Goal: Task Accomplishment & Management: Manage account settings

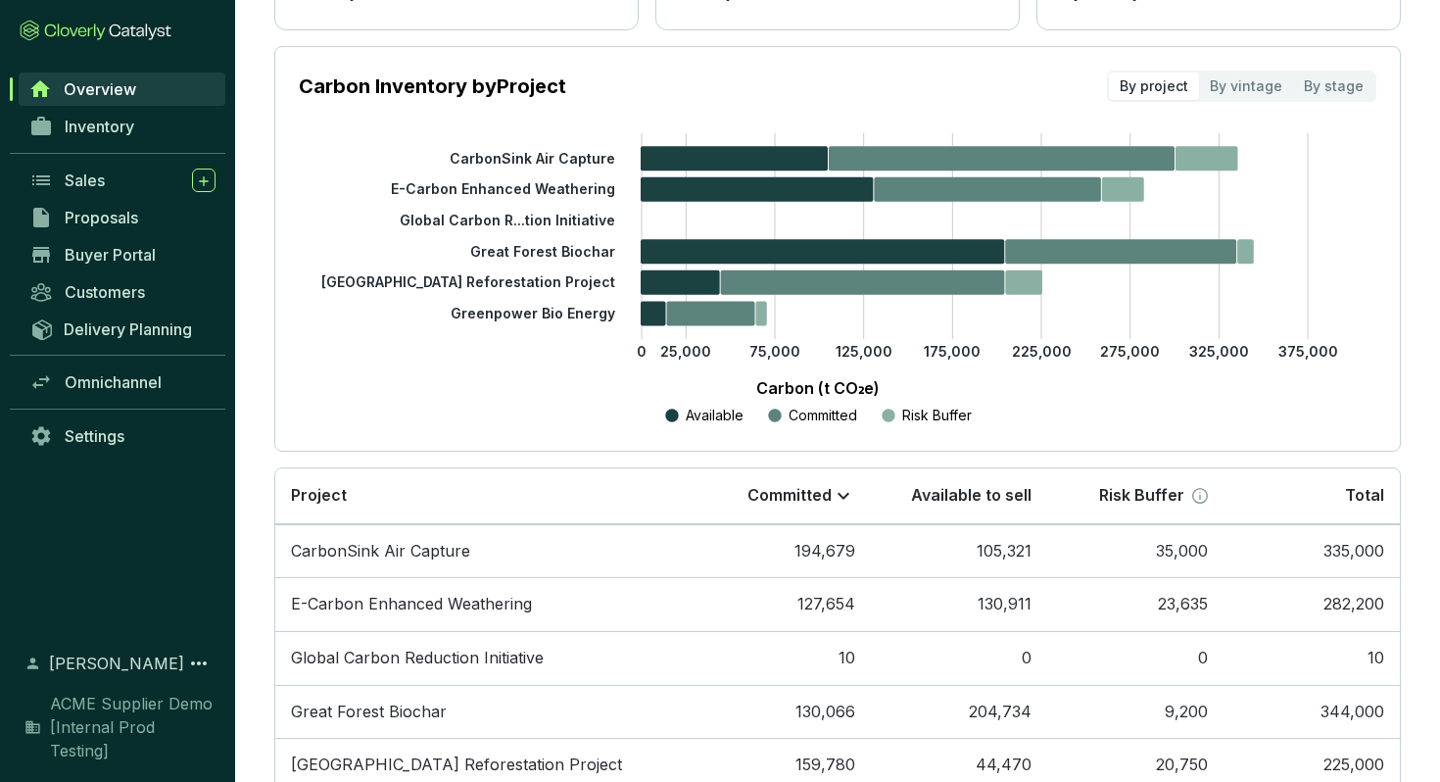
scroll to position [46, 0]
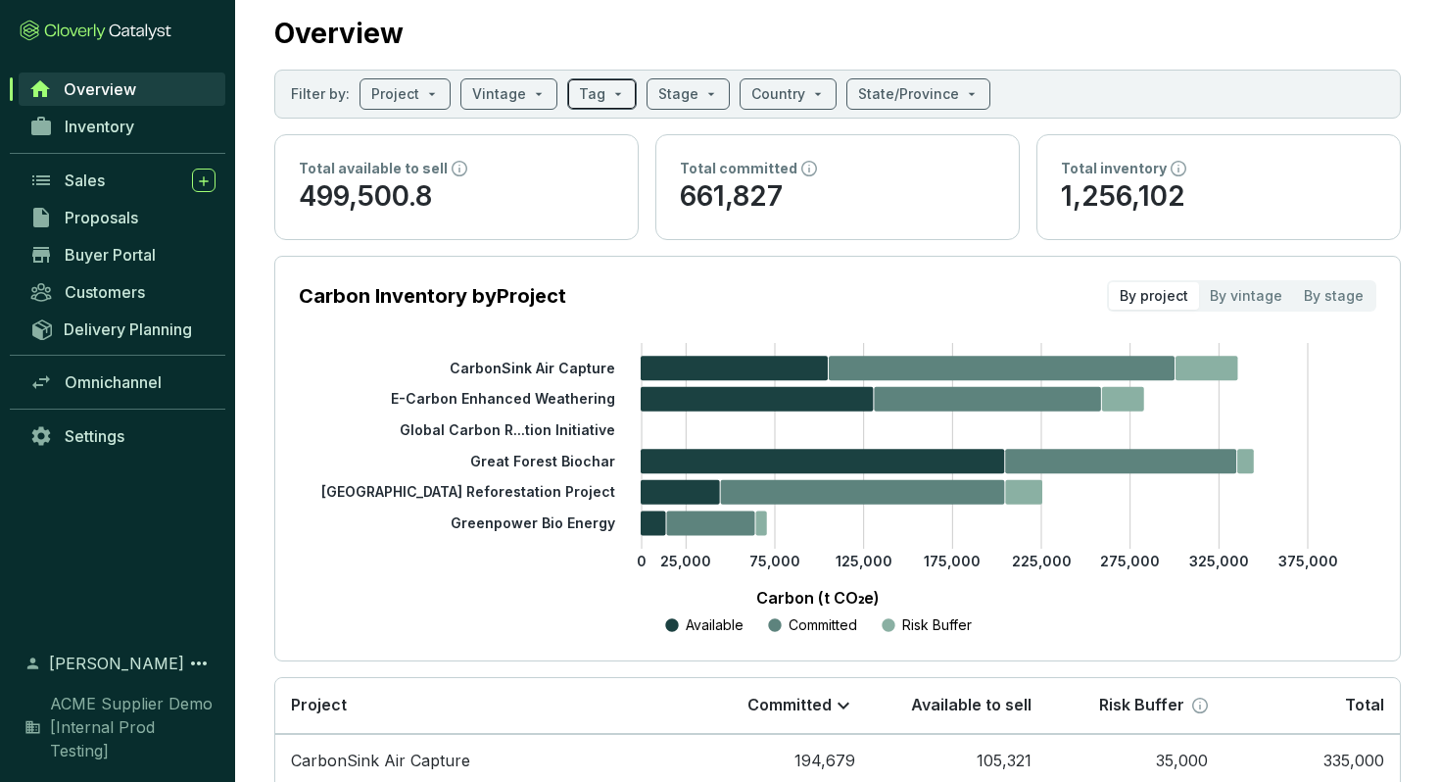
click at [579, 99] on input "search" at bounding box center [592, 93] width 26 height 29
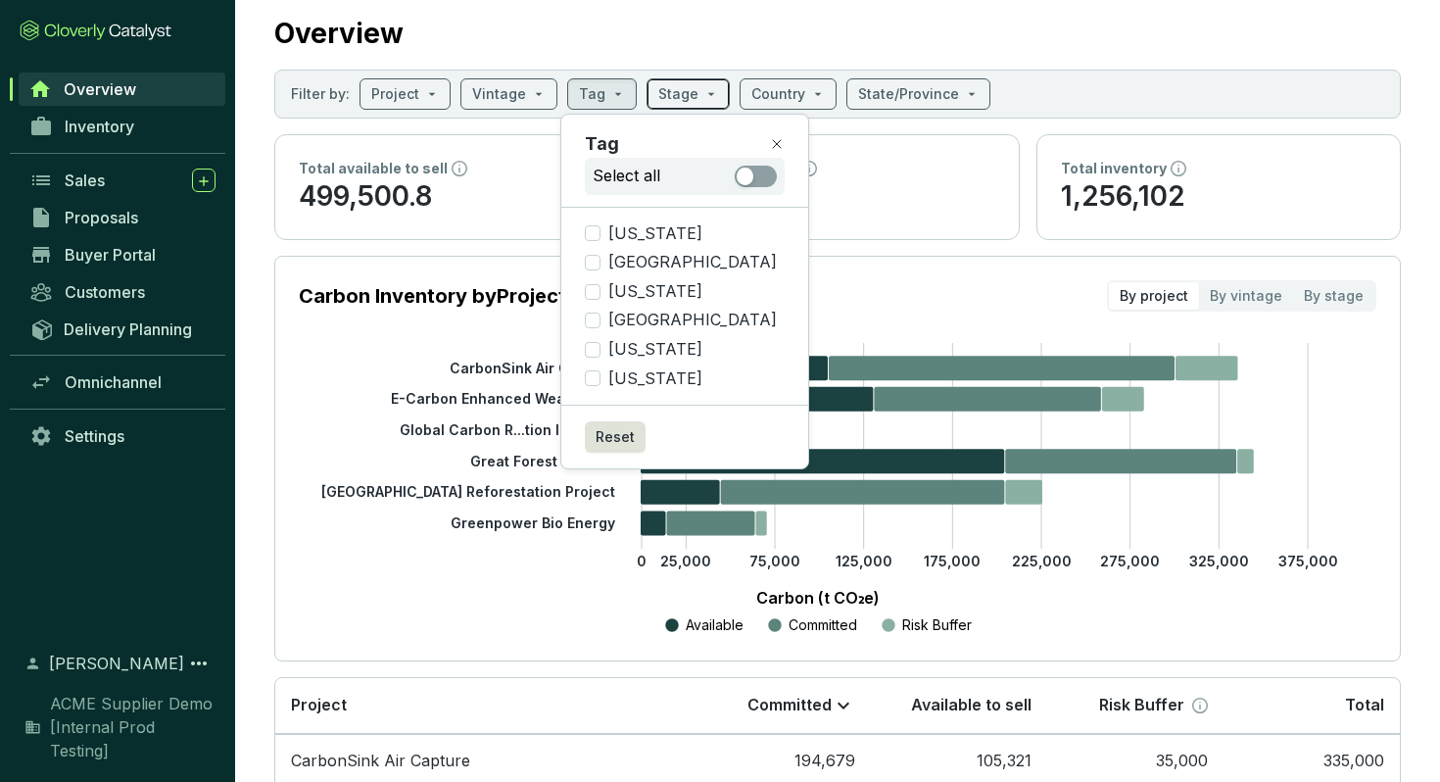
click at [681, 93] on input "search" at bounding box center [678, 93] width 40 height 29
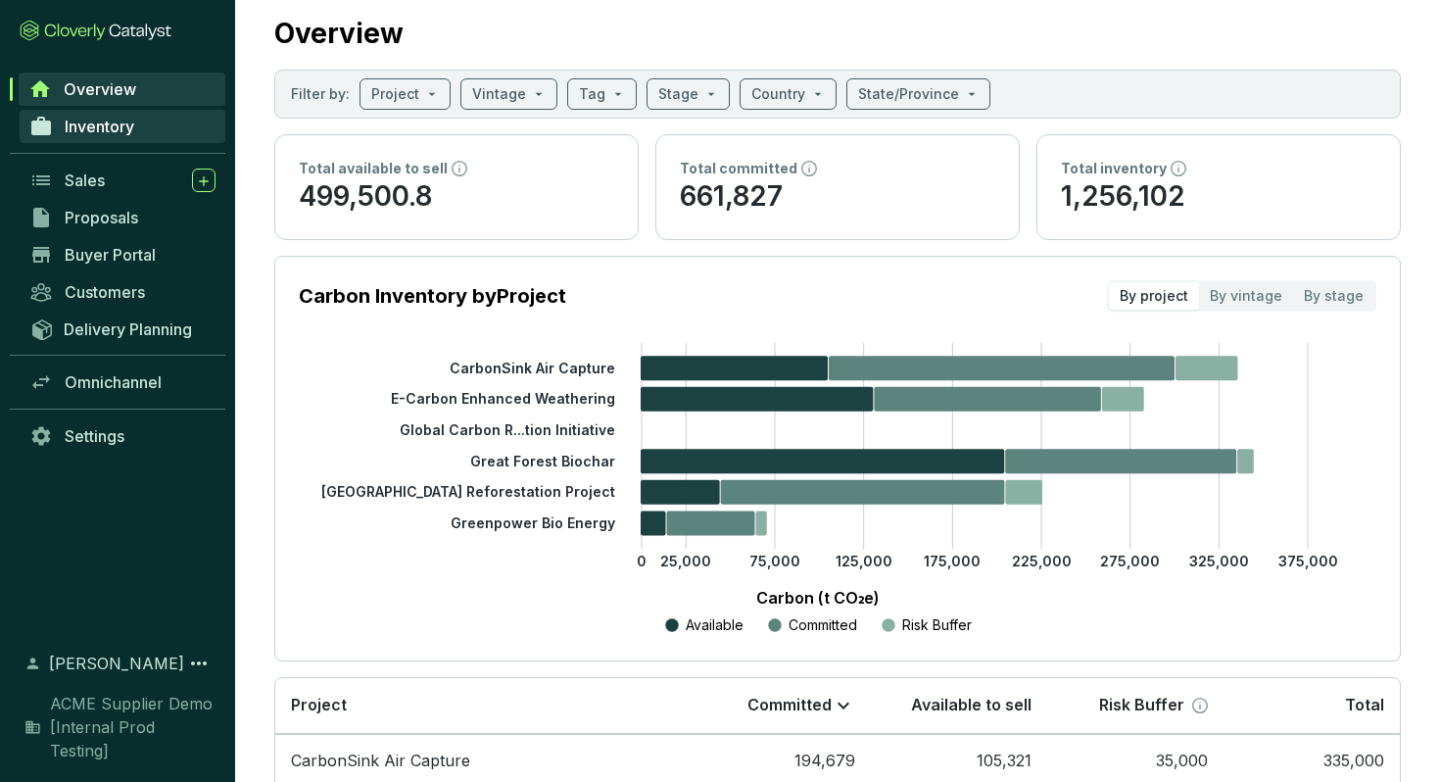
click at [149, 142] on link "Inventory" at bounding box center [123, 126] width 206 height 33
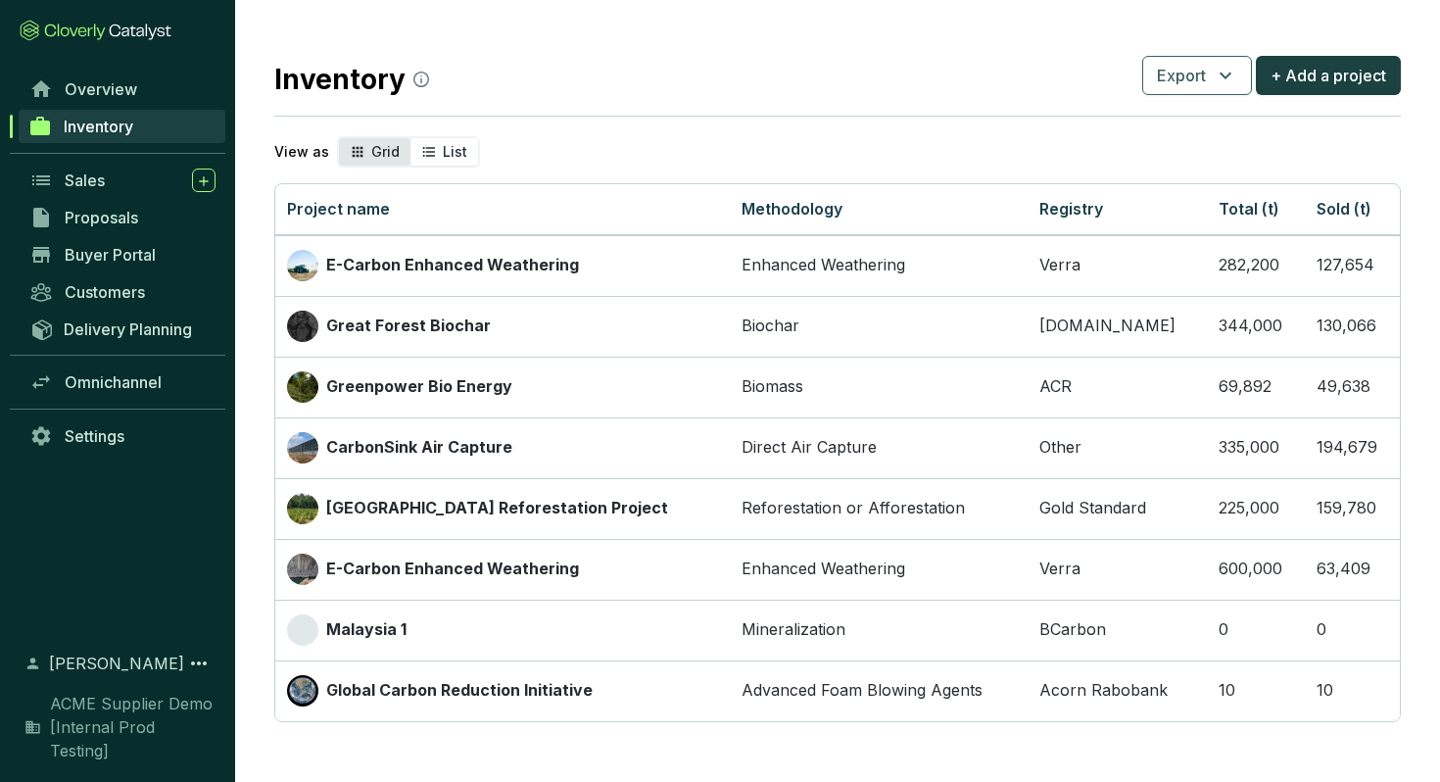
click at [364, 161] on div "Grid" at bounding box center [375, 151] width 72 height 27
click at [339, 138] on input "Grid" at bounding box center [339, 138] width 0 height 0
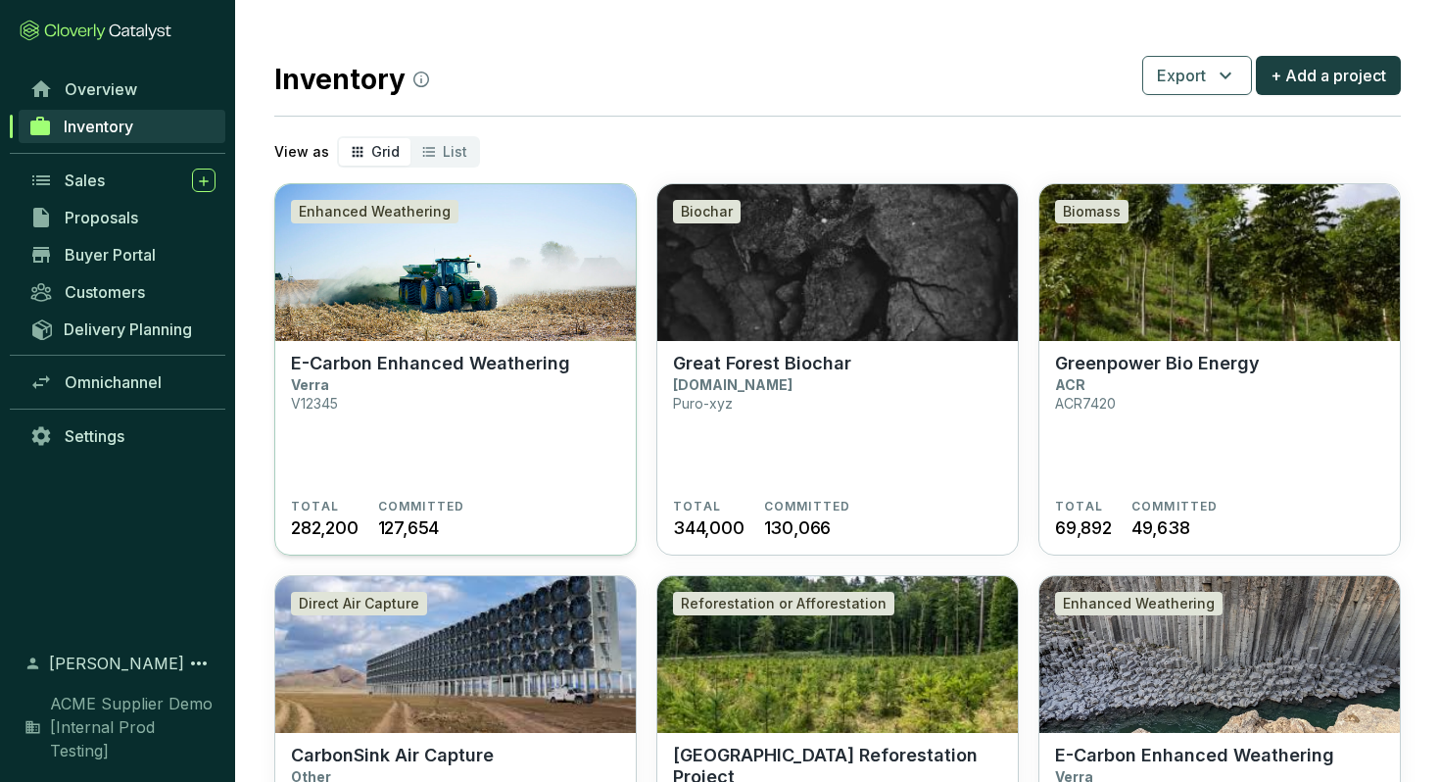
click at [408, 241] on img at bounding box center [455, 262] width 360 height 157
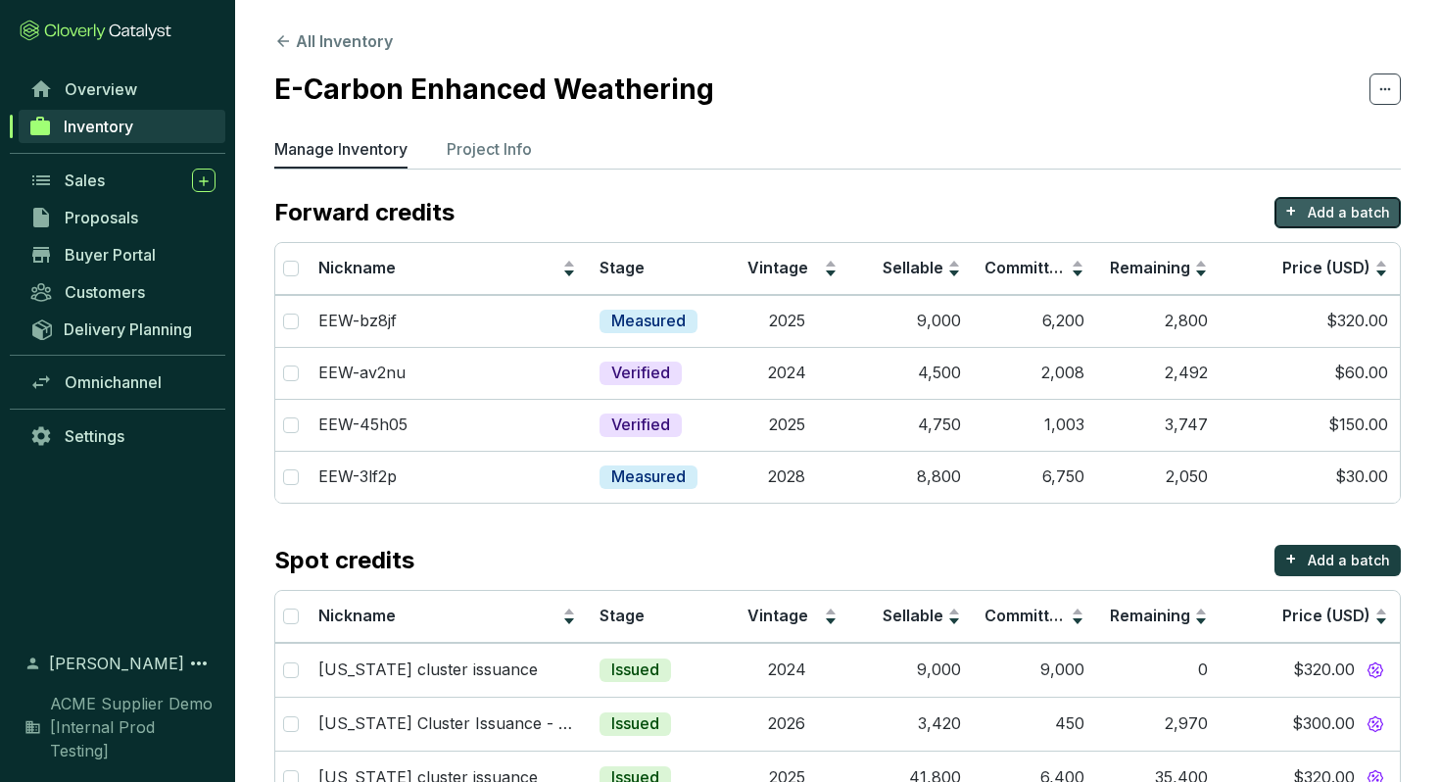
click at [1344, 205] on p "Add a batch" at bounding box center [1349, 213] width 82 height 20
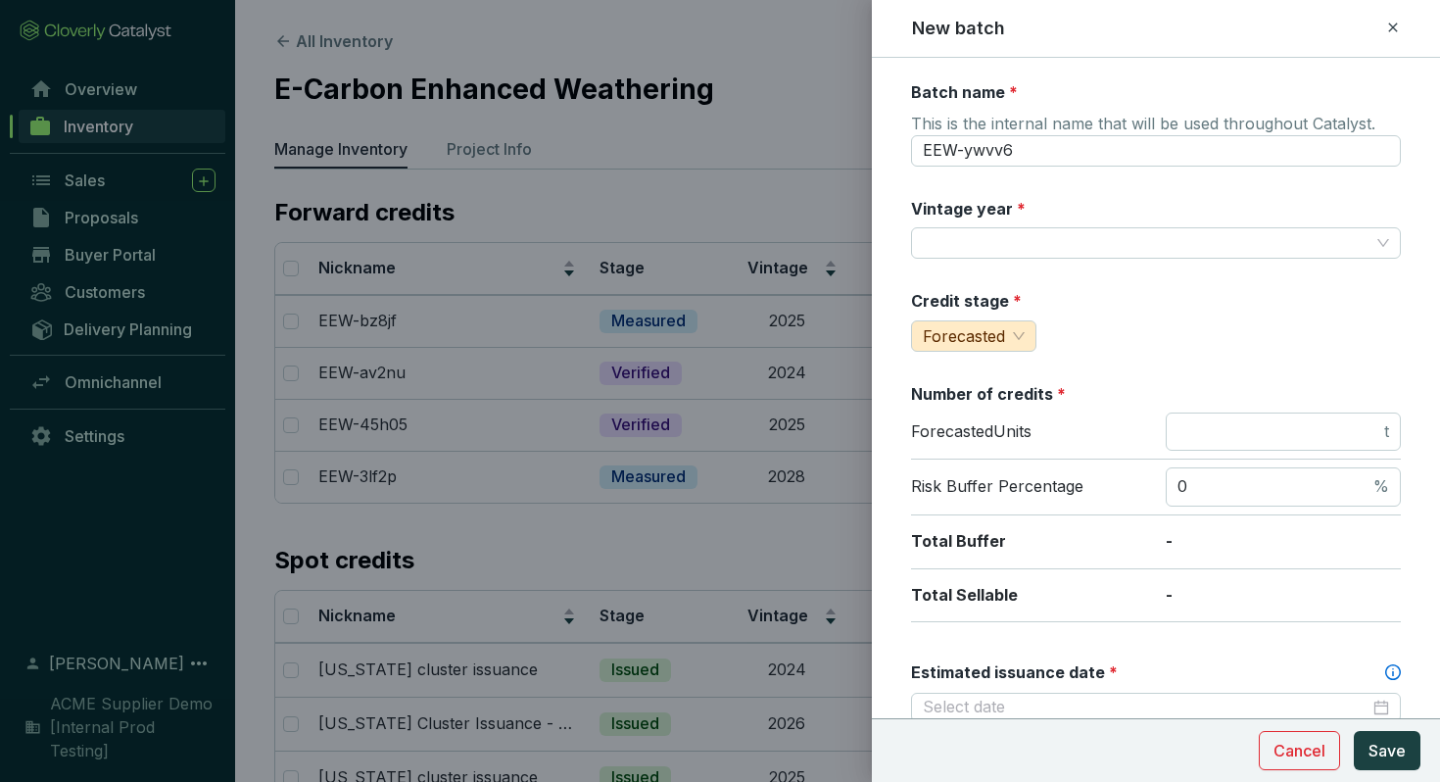
click at [761, 173] on div at bounding box center [720, 391] width 1440 height 782
click at [1393, 24] on icon at bounding box center [1393, 28] width 16 height 24
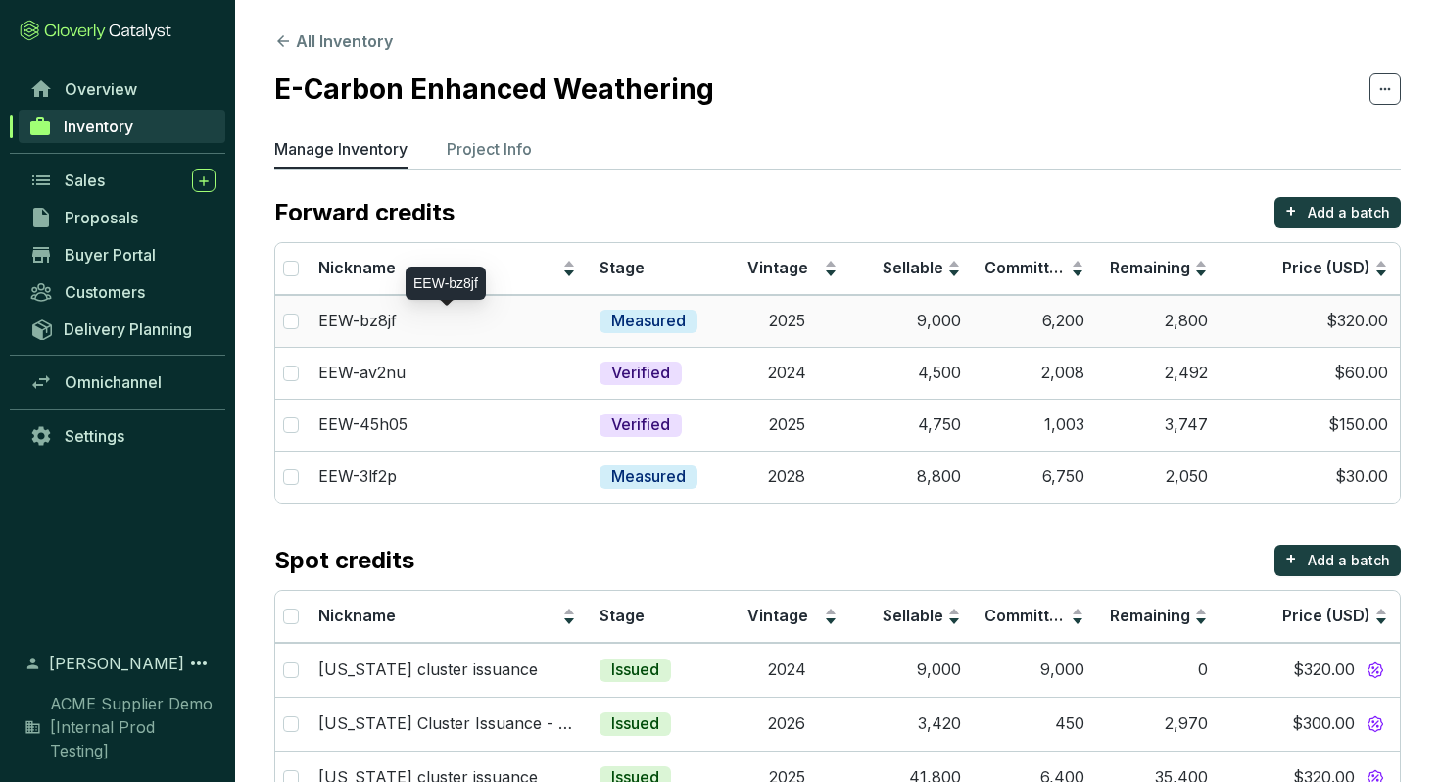
click at [439, 329] on div "EEW-bz8jf" at bounding box center [447, 322] width 258 height 22
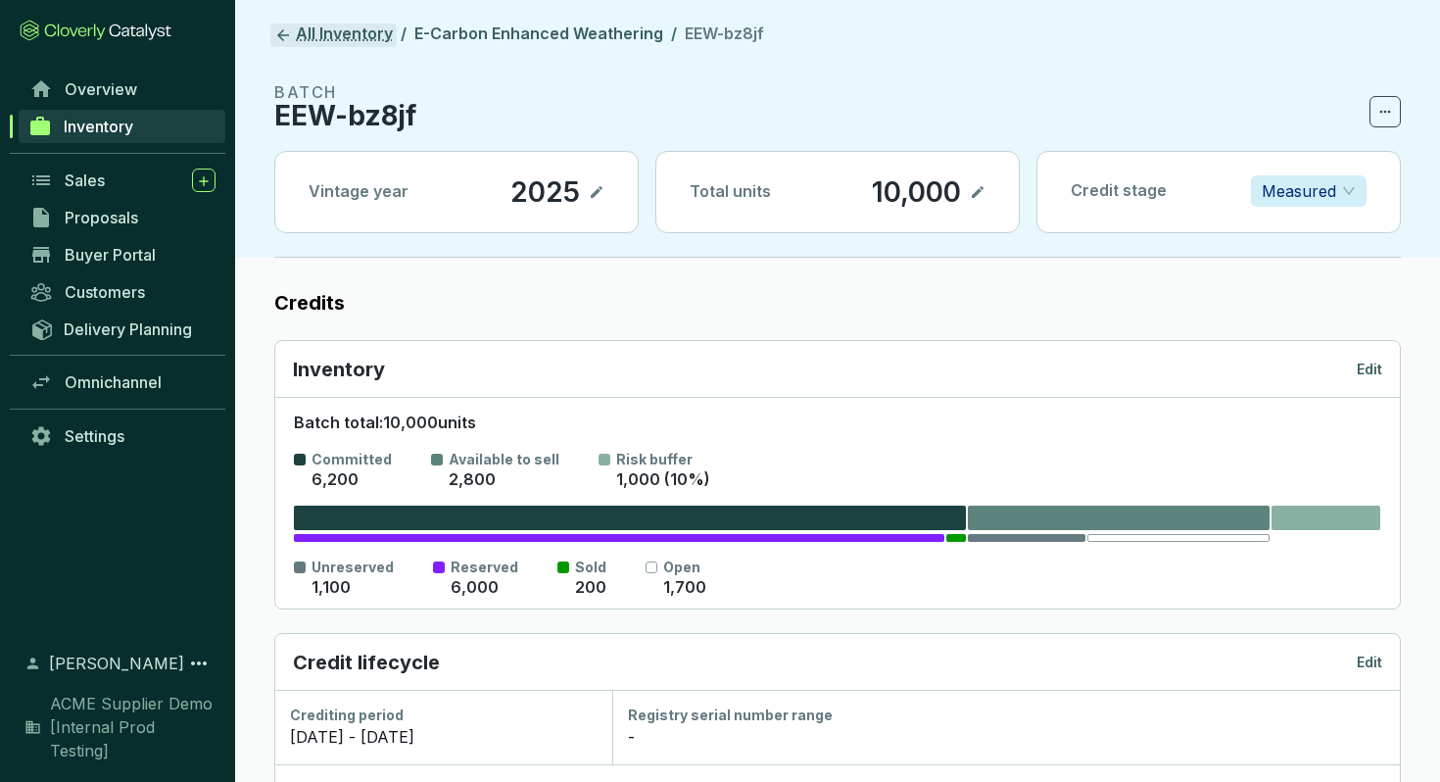
click at [279, 25] on link "All Inventory" at bounding box center [333, 36] width 126 height 24
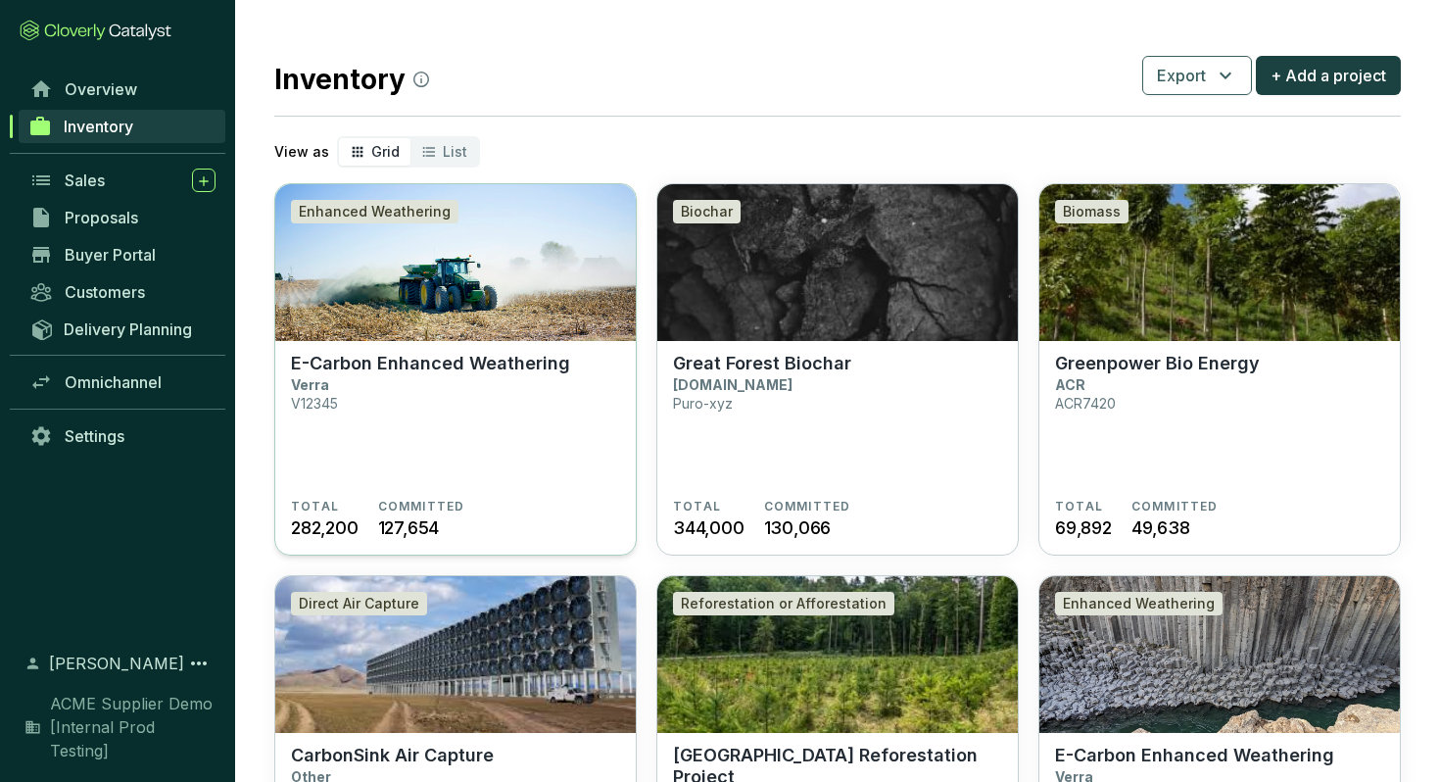
click at [466, 303] on img at bounding box center [455, 262] width 360 height 157
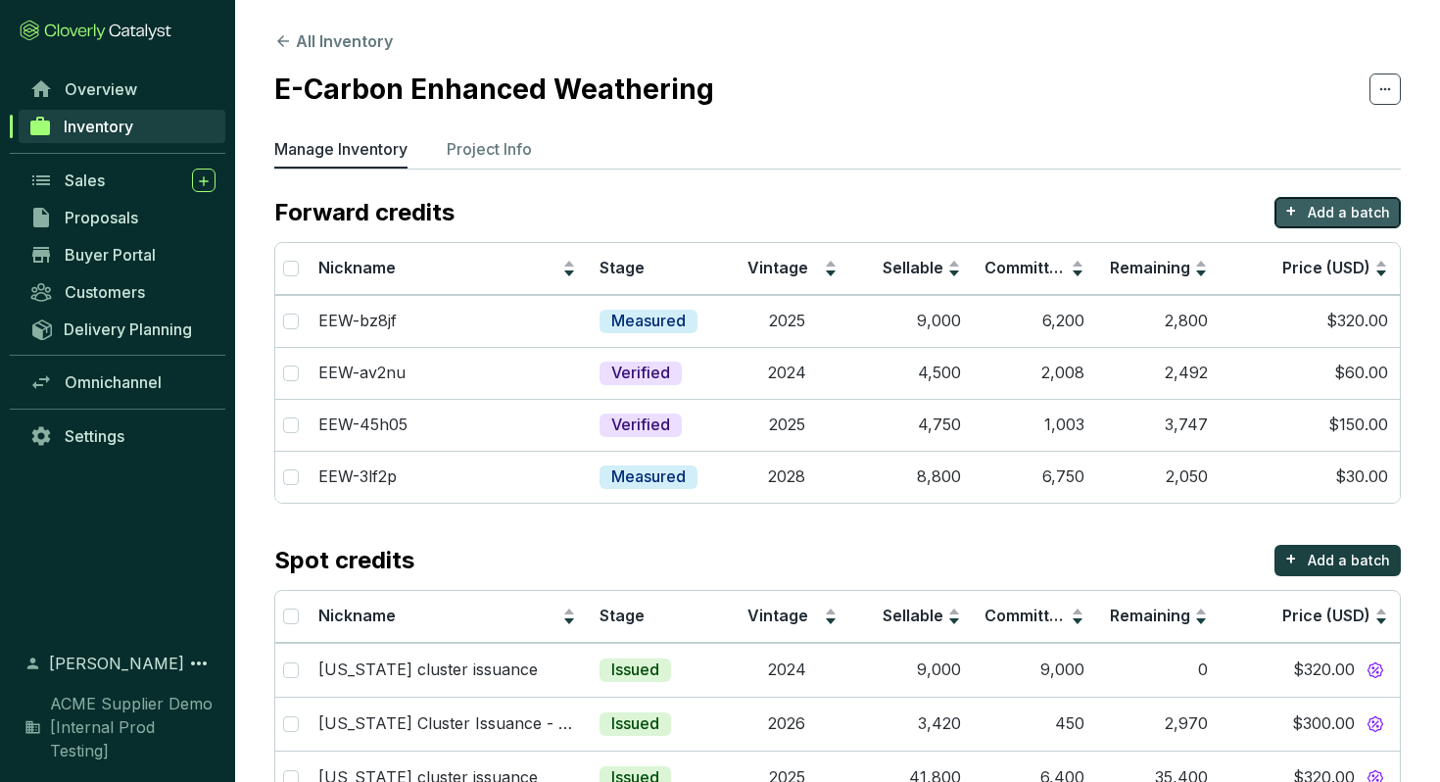
click at [1325, 216] on p "Add a batch" at bounding box center [1349, 213] width 82 height 20
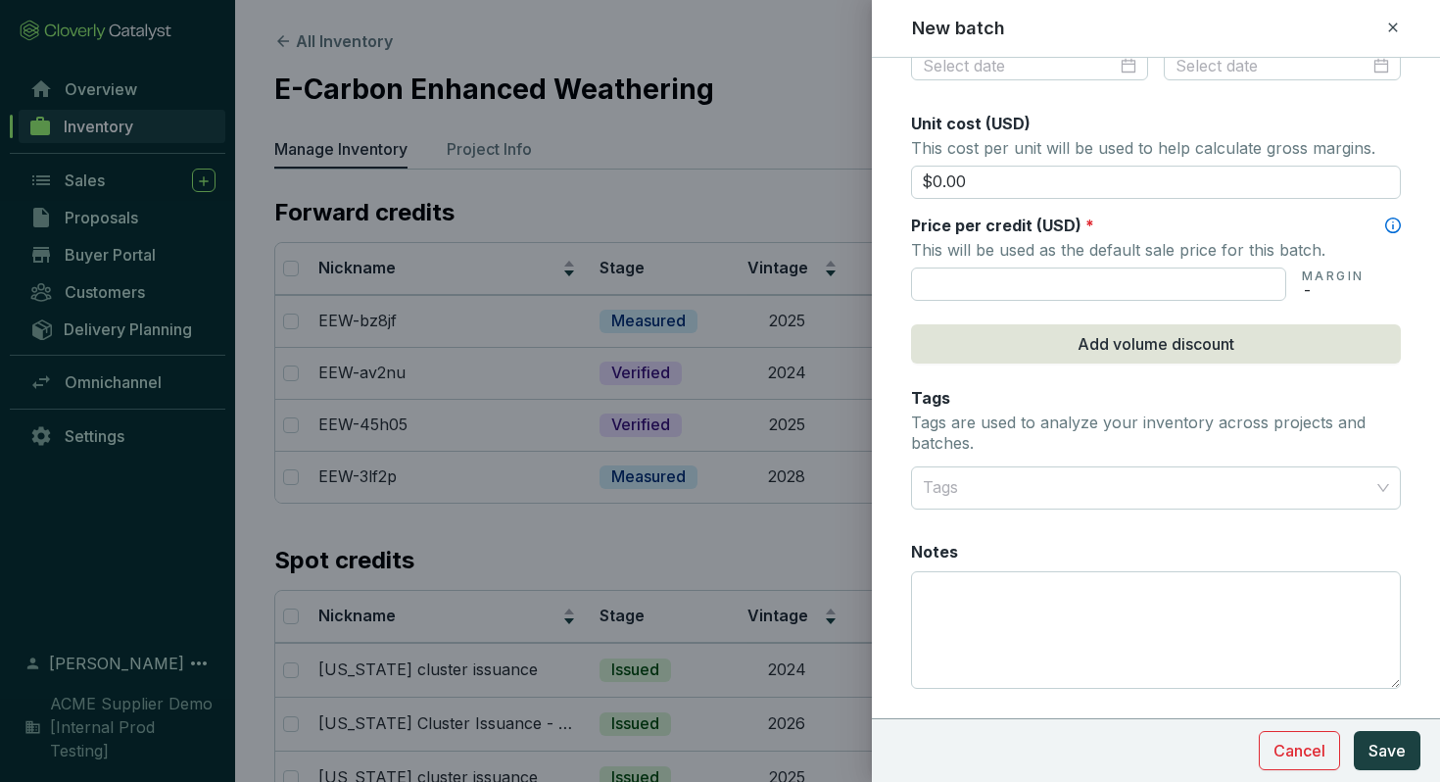
scroll to position [798, 0]
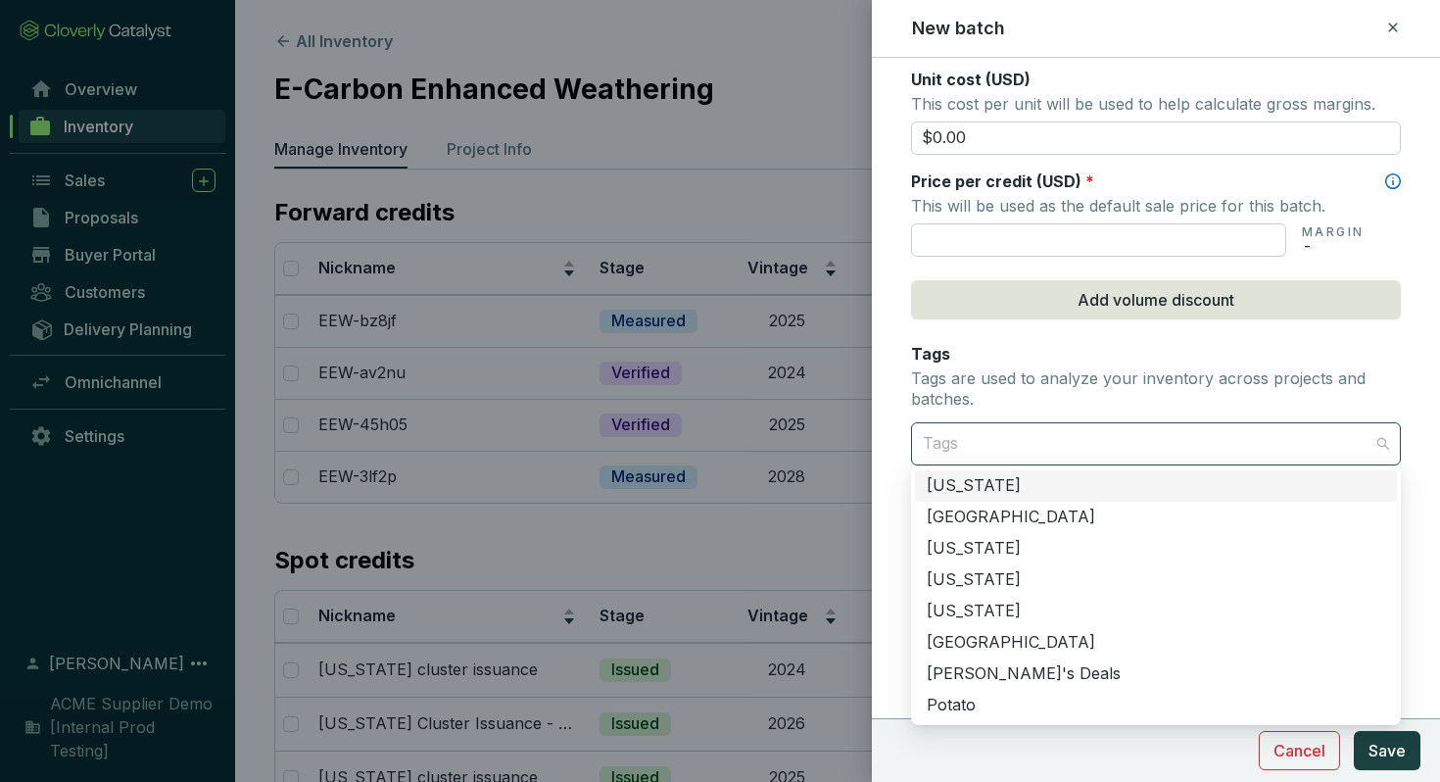
click at [1148, 436] on div at bounding box center [1144, 443] width 459 height 39
click at [1386, 26] on icon at bounding box center [1393, 28] width 16 height 24
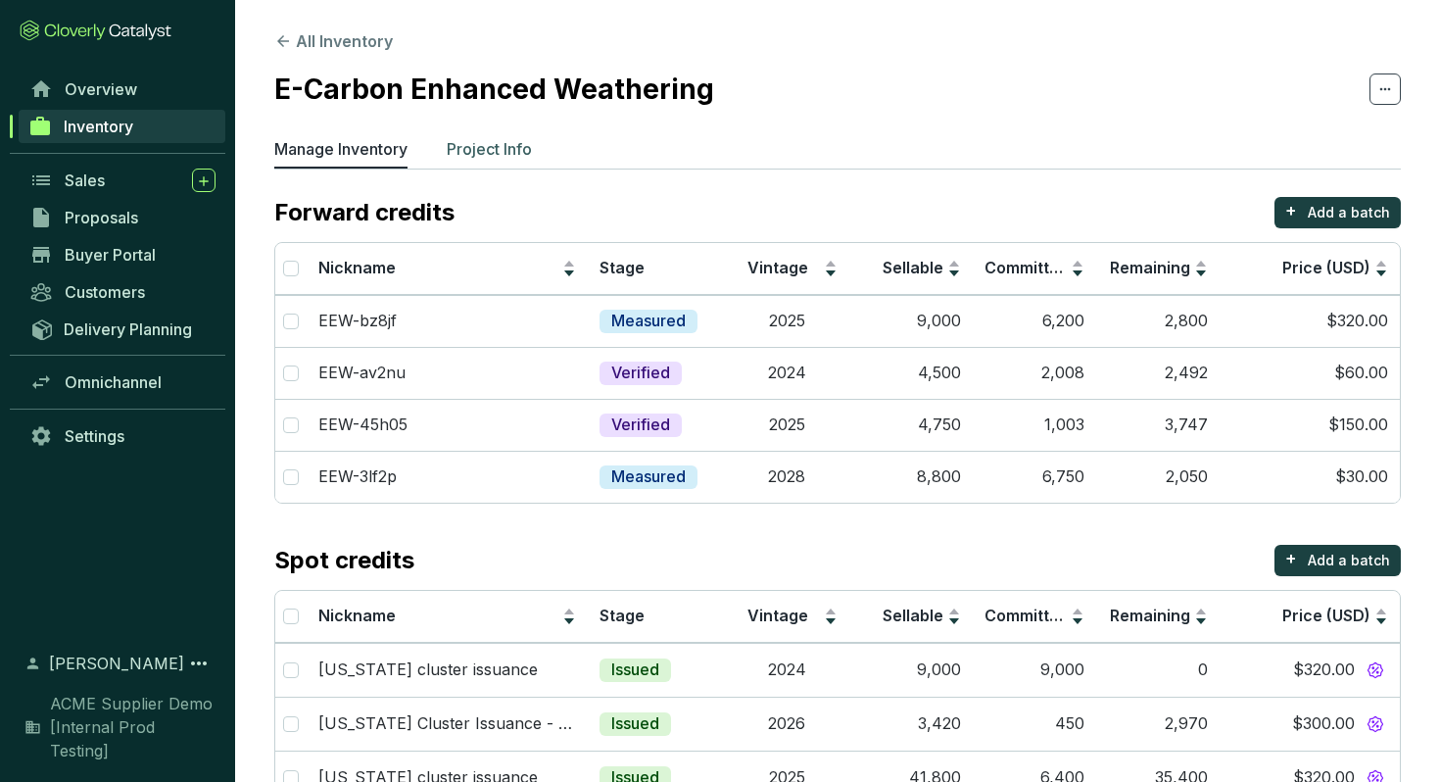
click at [502, 140] on p "Project Info" at bounding box center [489, 149] width 85 height 24
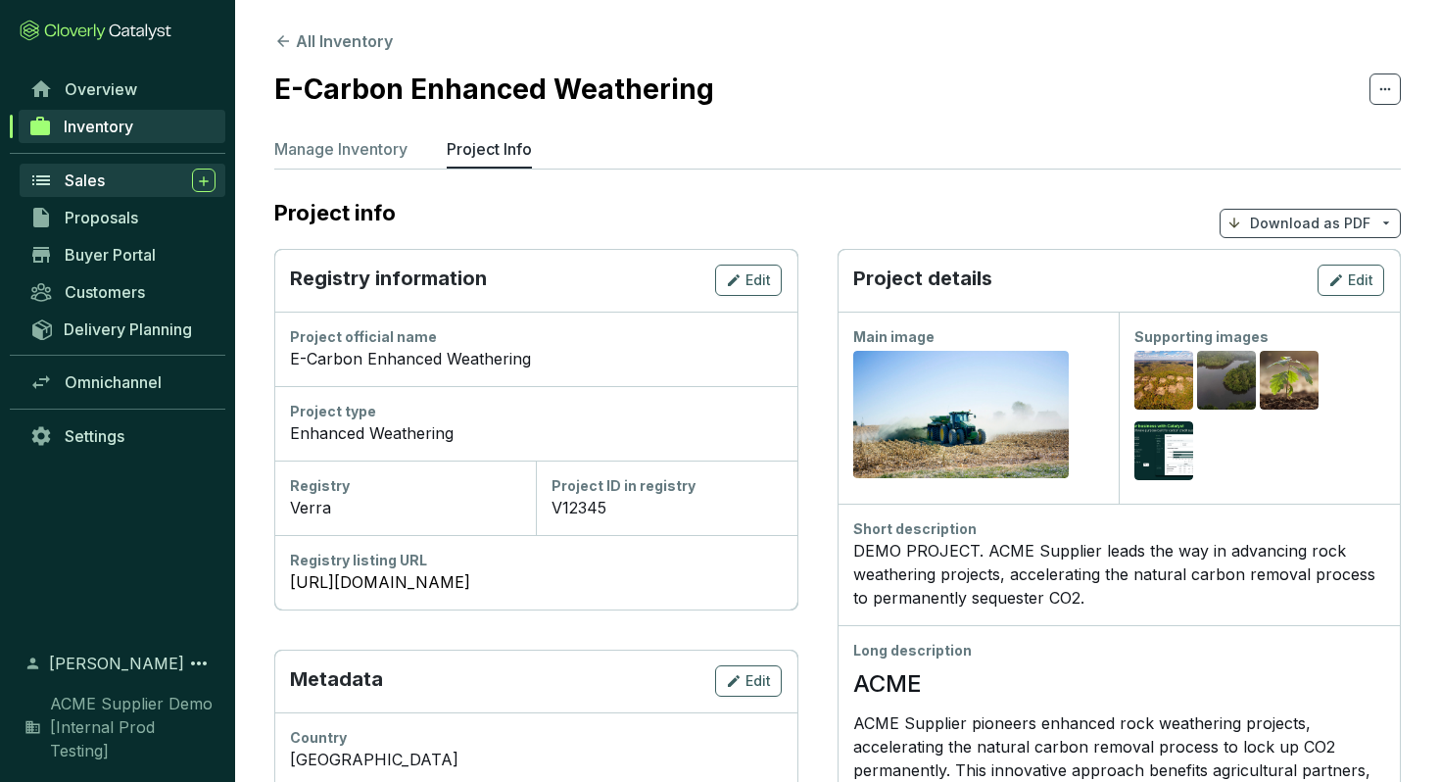
click at [114, 188] on div "Sales" at bounding box center [140, 180] width 151 height 24
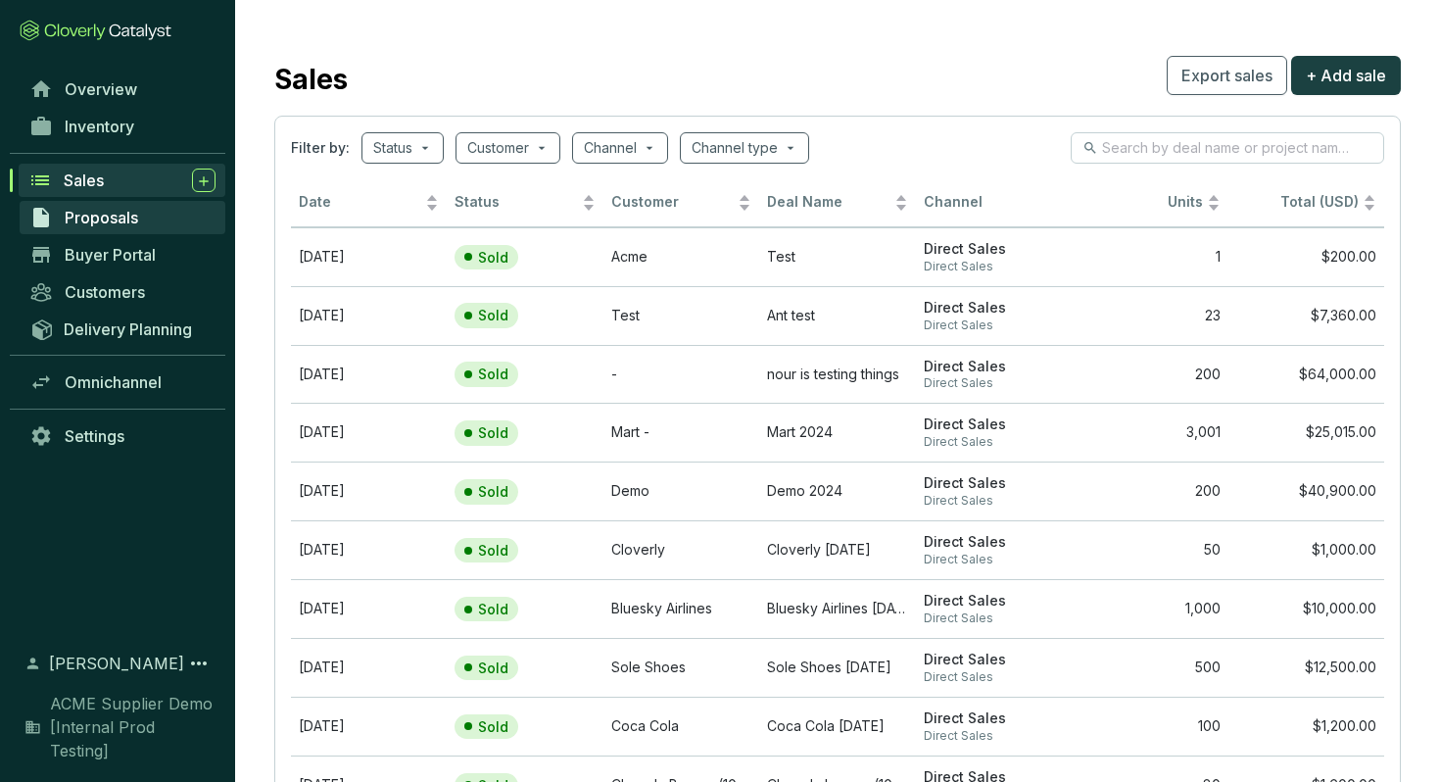
click at [122, 216] on span "Proposals" at bounding box center [101, 218] width 73 height 20
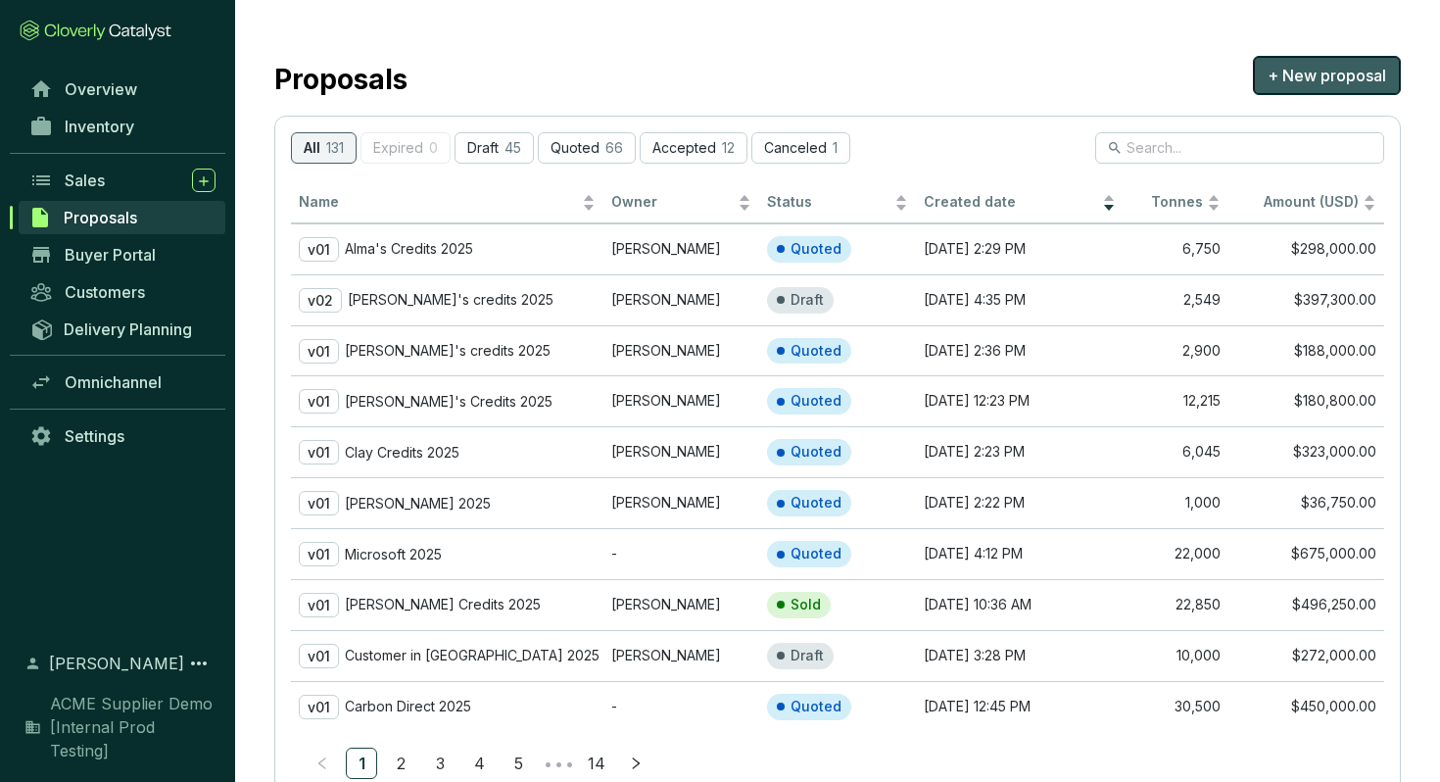
click at [1336, 86] on span "+ New proposal" at bounding box center [1327, 76] width 119 height 24
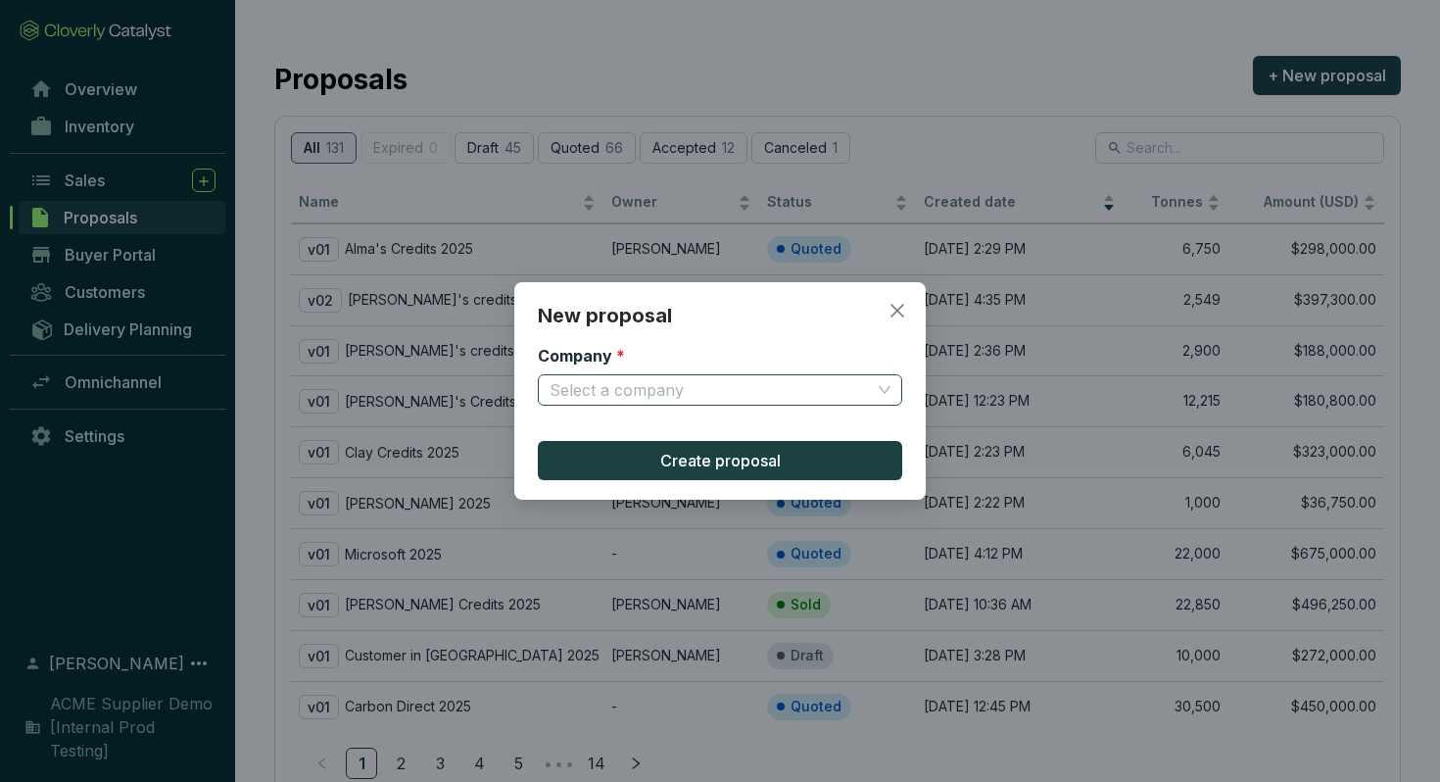
click at [830, 384] on input "Company *" at bounding box center [710, 389] width 321 height 29
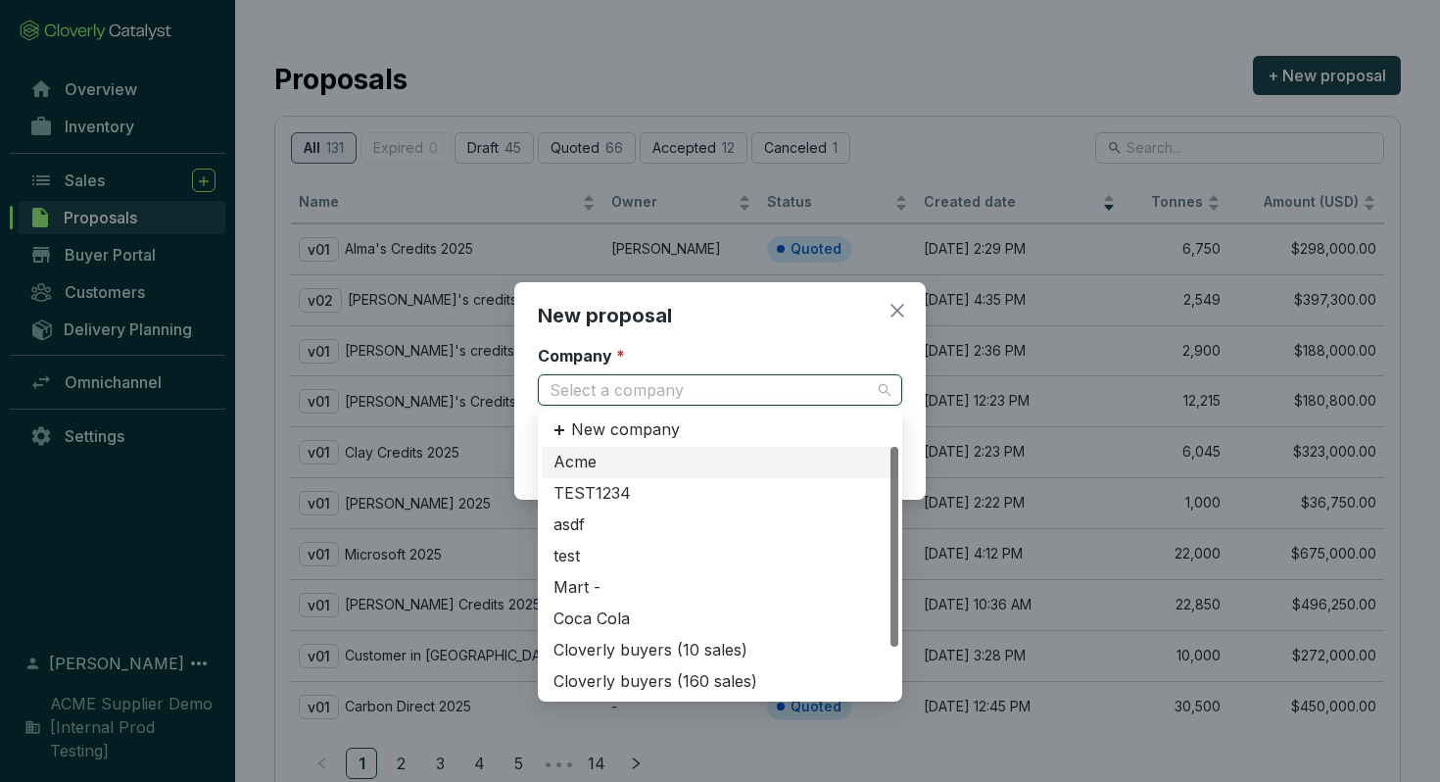
click at [765, 463] on div "Acme" at bounding box center [719, 463] width 333 height 22
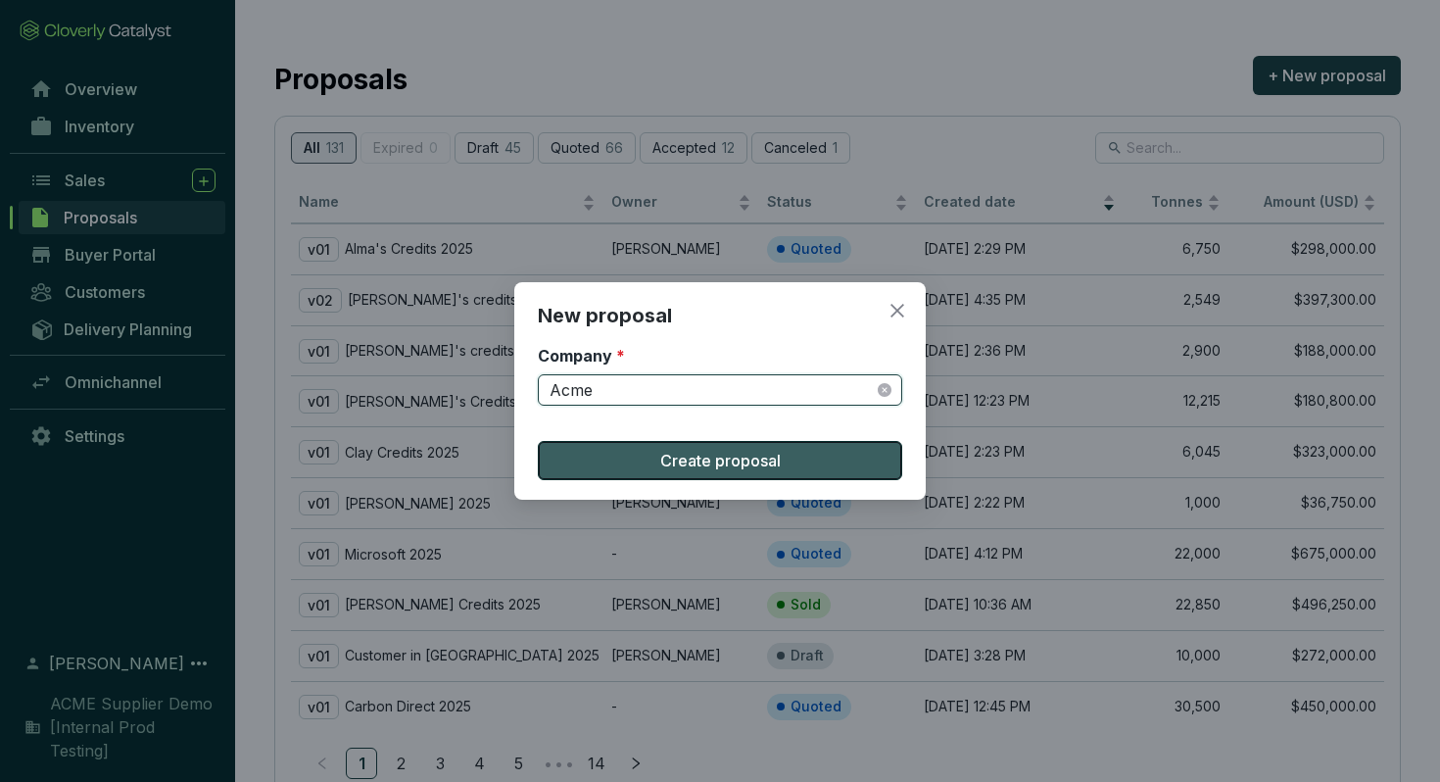
click at [770, 456] on span "Create proposal" at bounding box center [720, 461] width 120 height 24
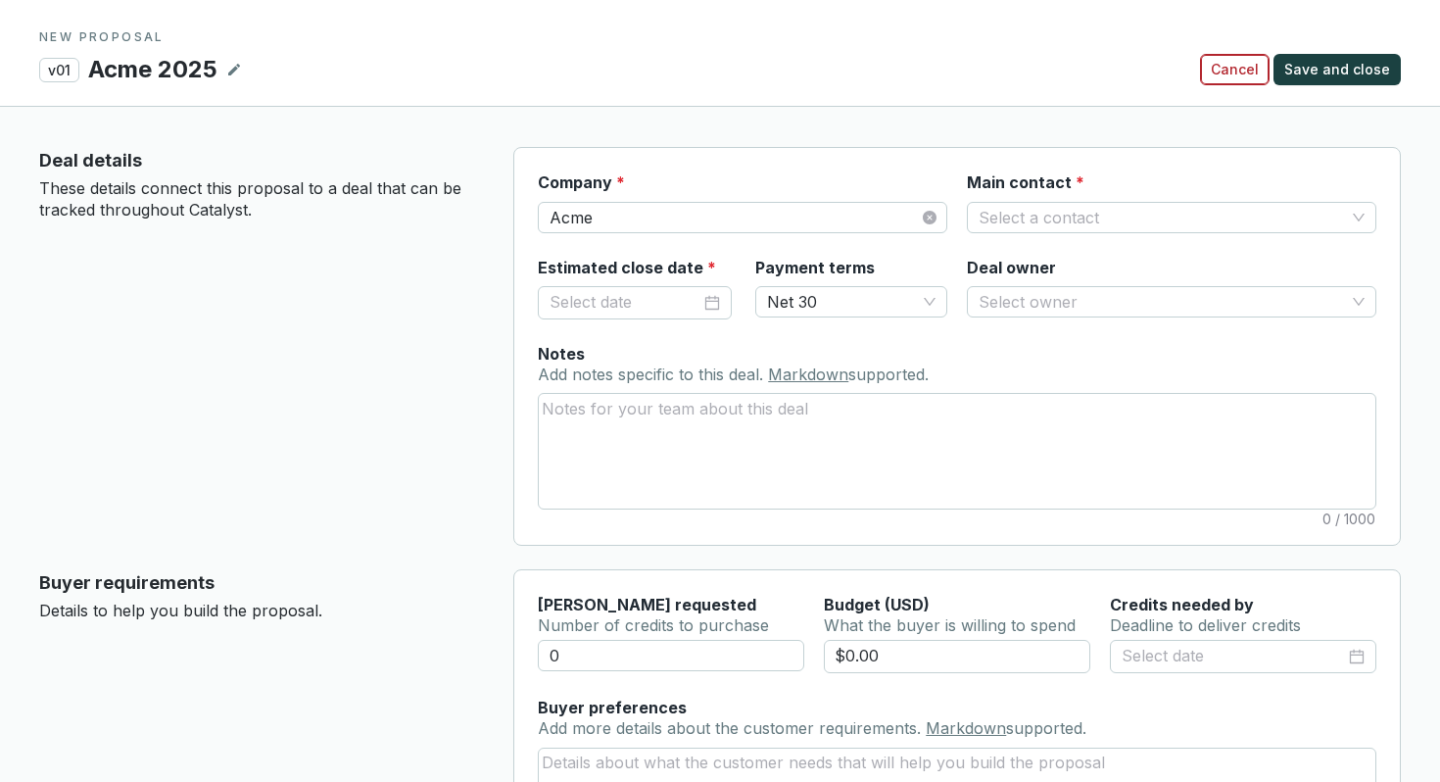
click at [1245, 66] on span "Cancel" at bounding box center [1235, 70] width 48 height 20
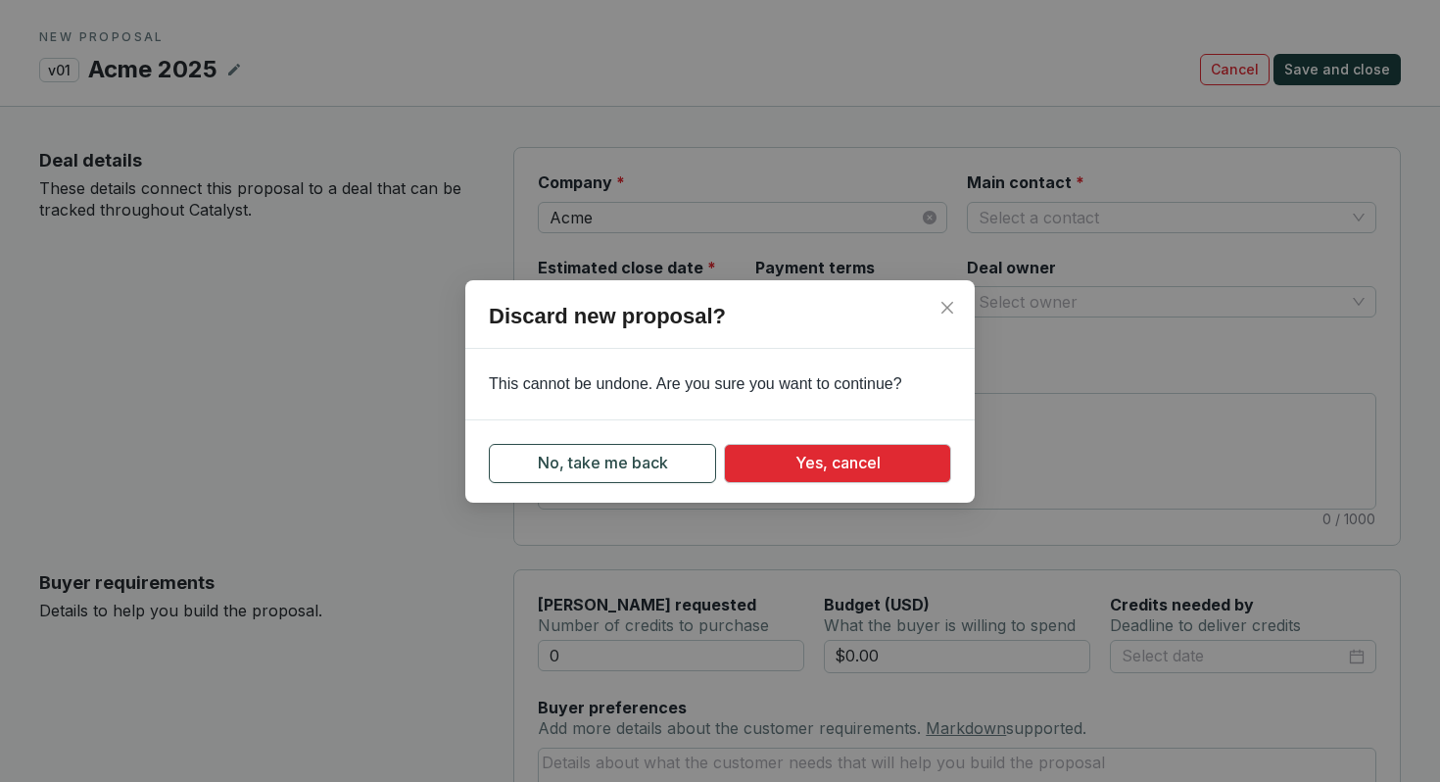
click at [663, 462] on span "No, take me back" at bounding box center [603, 463] width 130 height 24
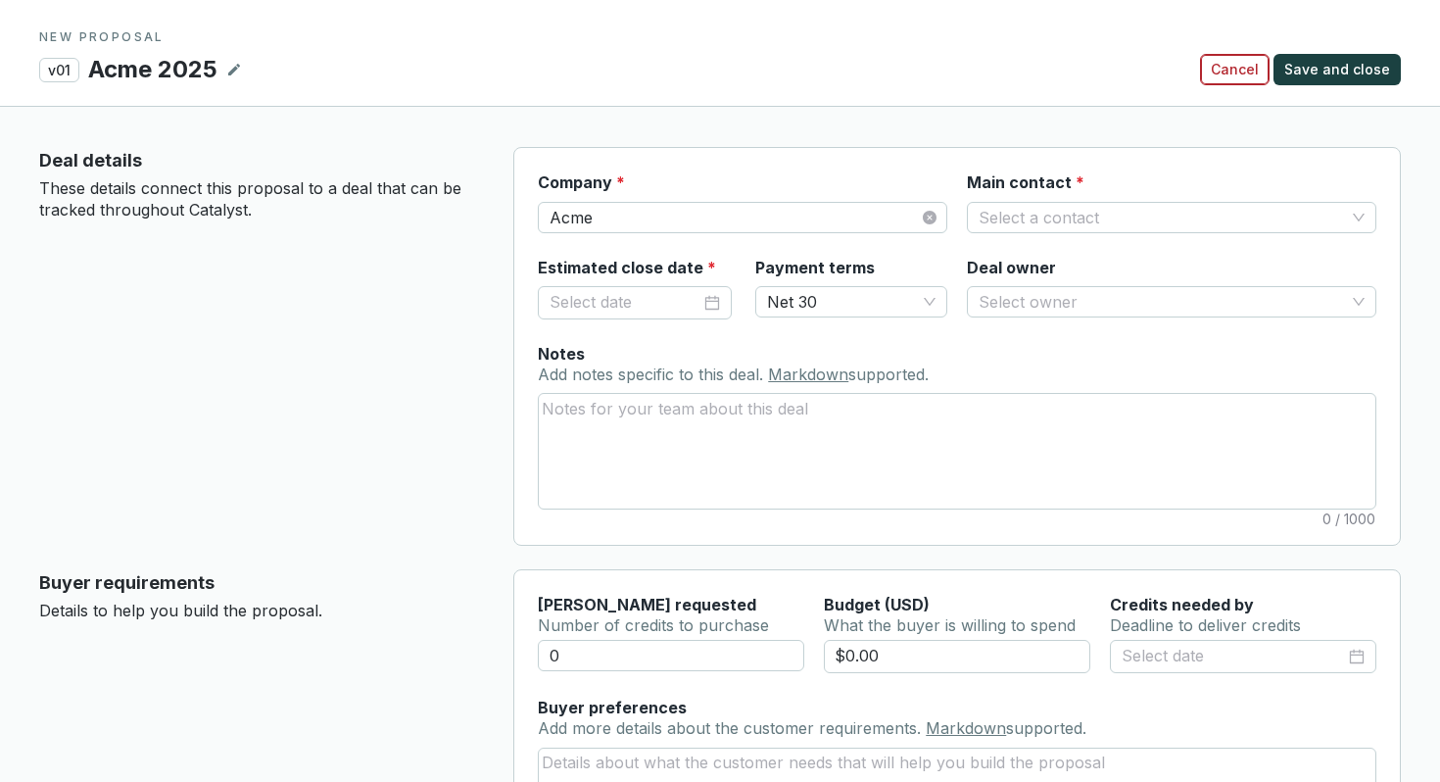
click at [1242, 67] on span "Cancel" at bounding box center [1235, 70] width 48 height 20
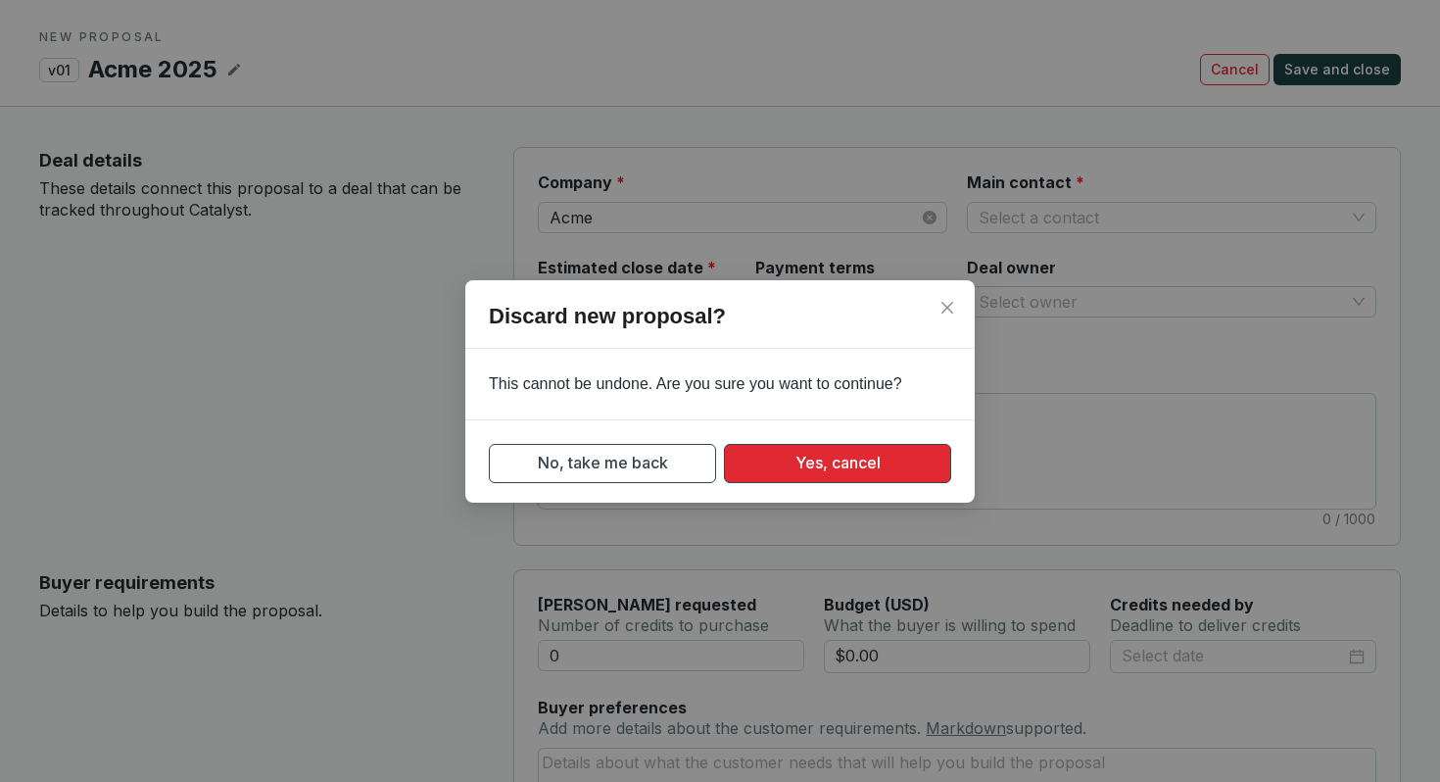
click at [875, 475] on button "Yes, cancel" at bounding box center [837, 463] width 227 height 39
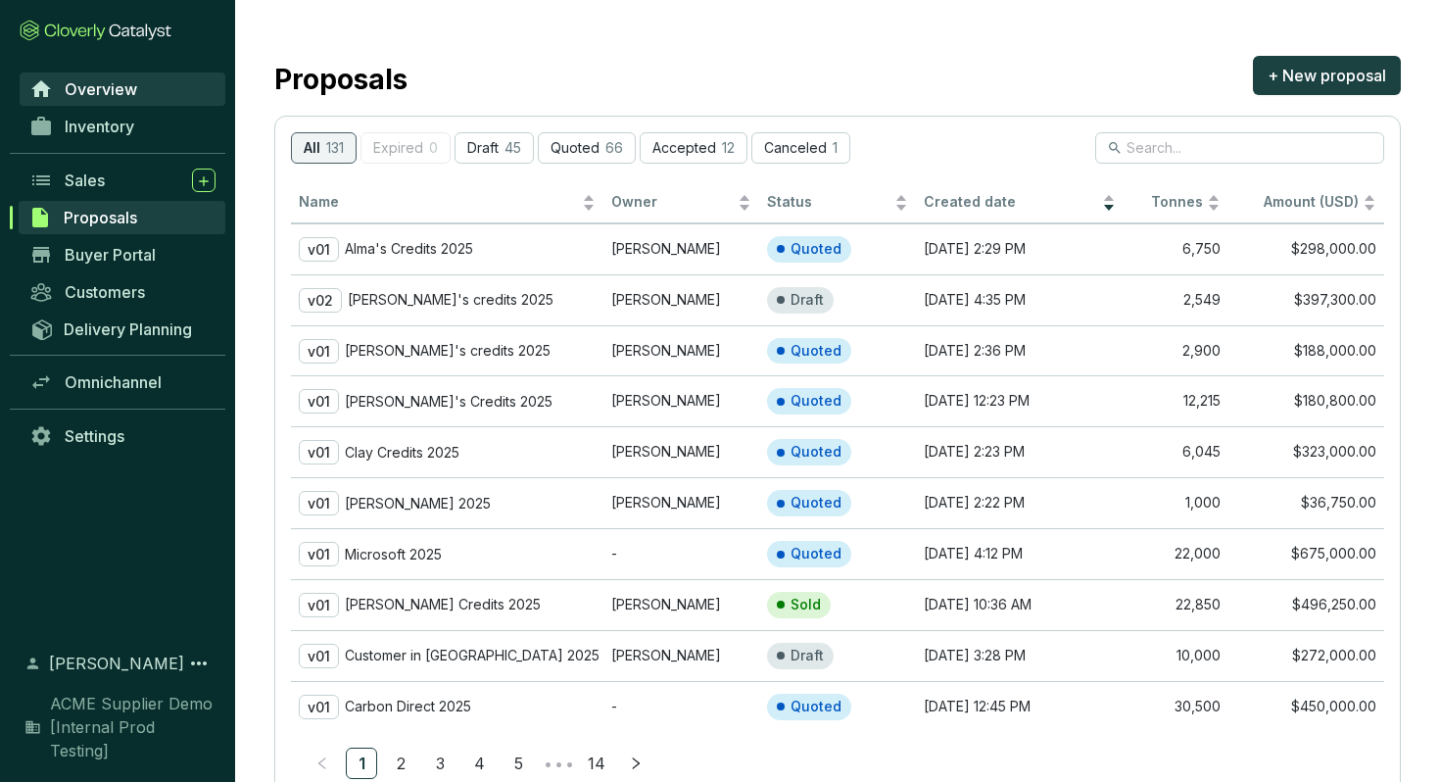
click at [116, 85] on span "Overview" at bounding box center [101, 89] width 72 height 20
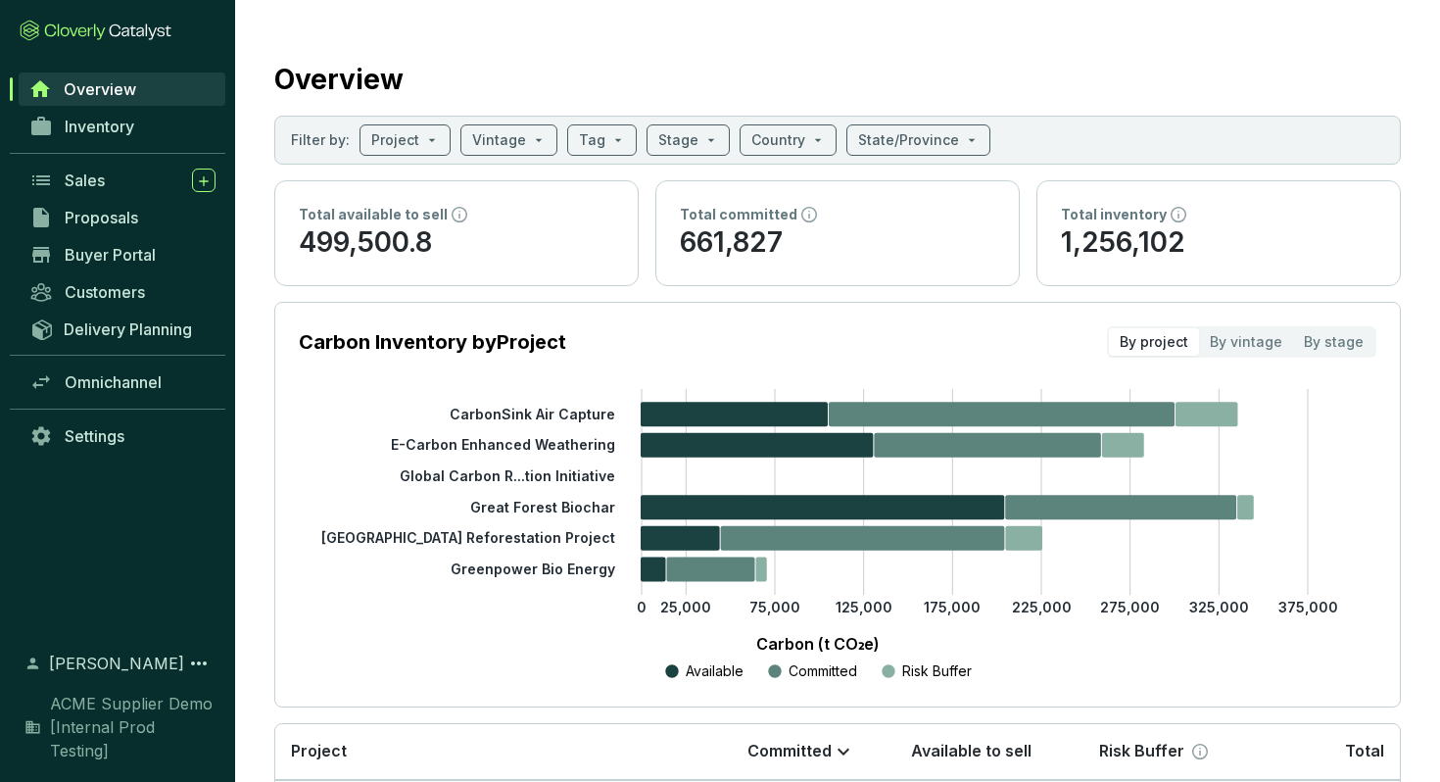
click at [112, 144] on div "Inventory" at bounding box center [117, 126] width 235 height 37
click at [112, 124] on span "Inventory" at bounding box center [100, 127] width 70 height 20
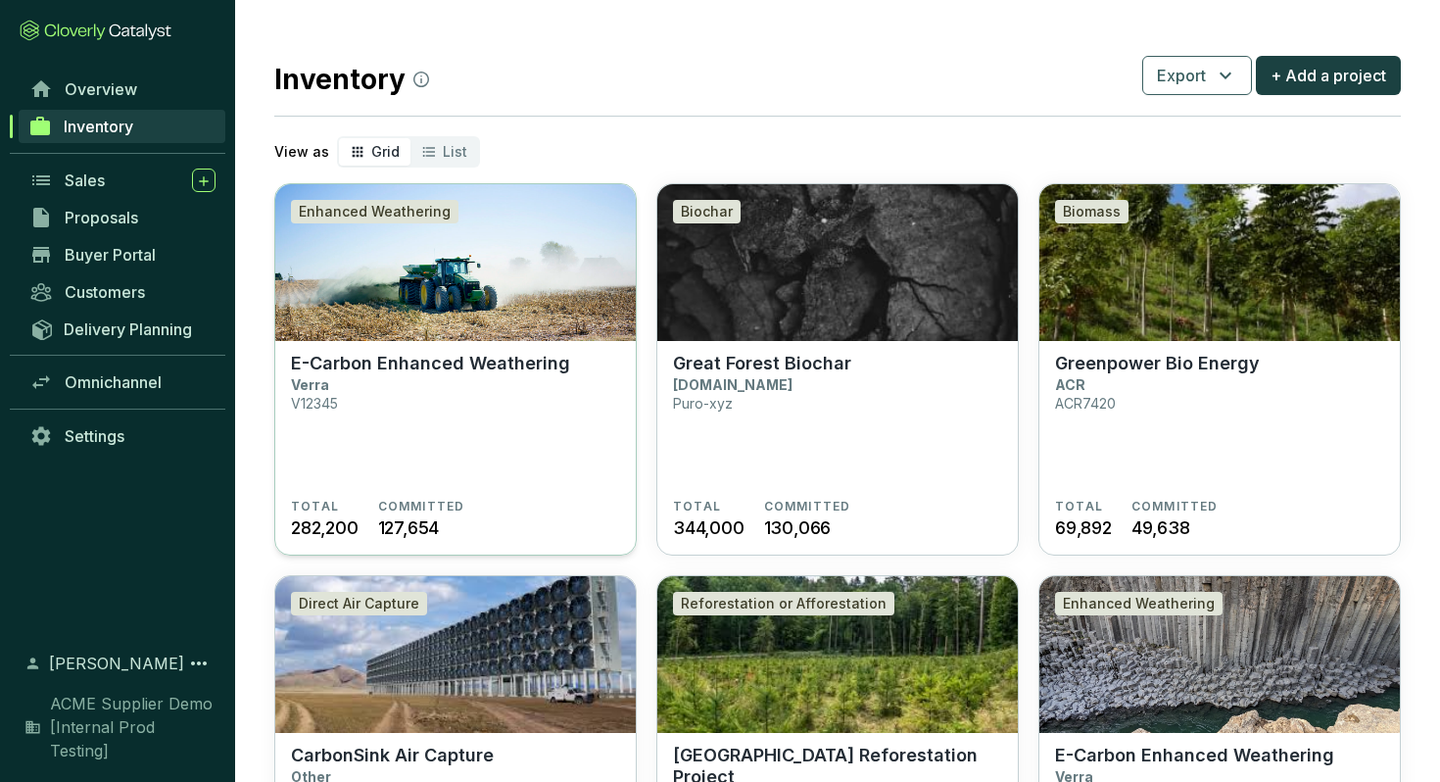
click at [602, 280] on img at bounding box center [455, 262] width 360 height 157
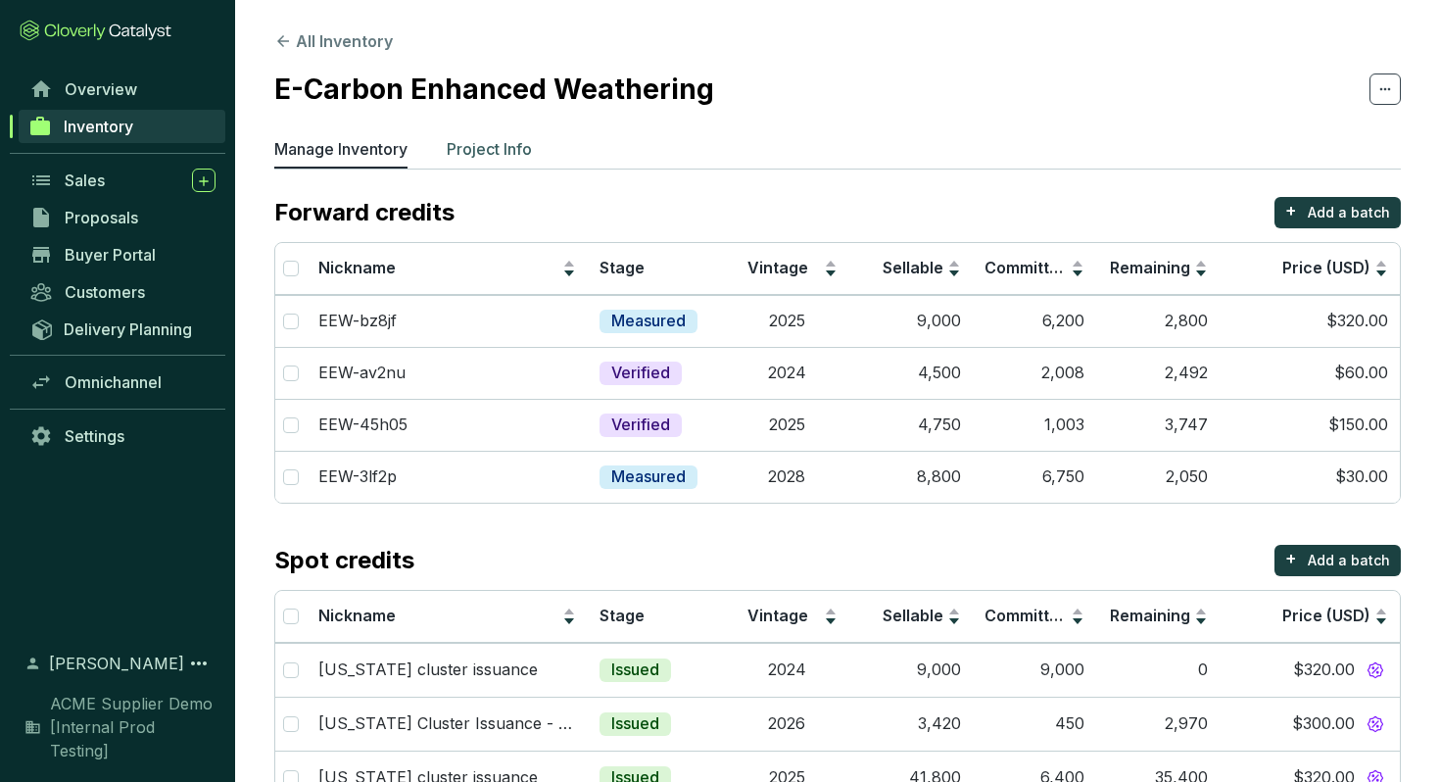
click at [512, 147] on p "Project Info" at bounding box center [489, 149] width 85 height 24
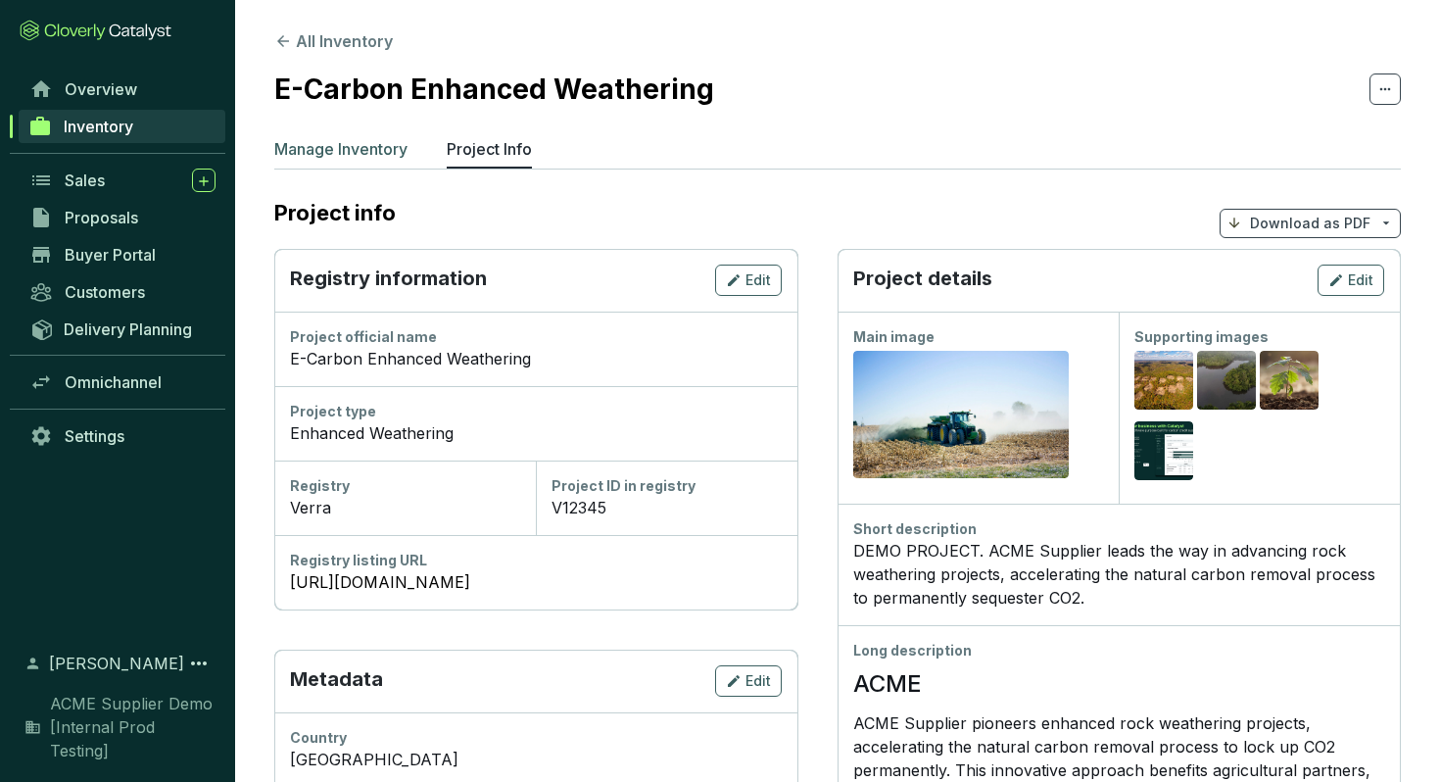
click at [305, 150] on p "Manage Inventory" at bounding box center [340, 149] width 133 height 24
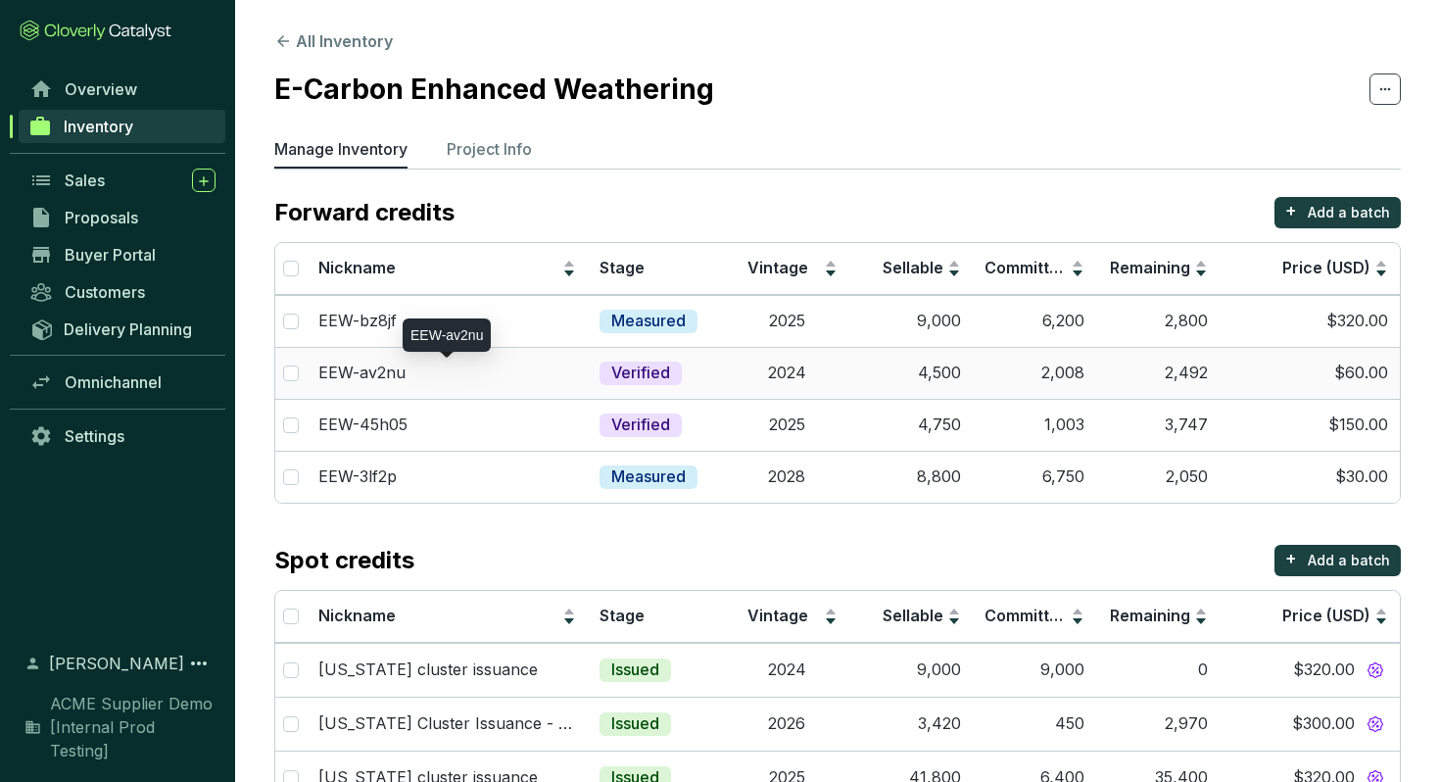
click at [468, 323] on div "EEW-av2nu" at bounding box center [447, 334] width 88 height 33
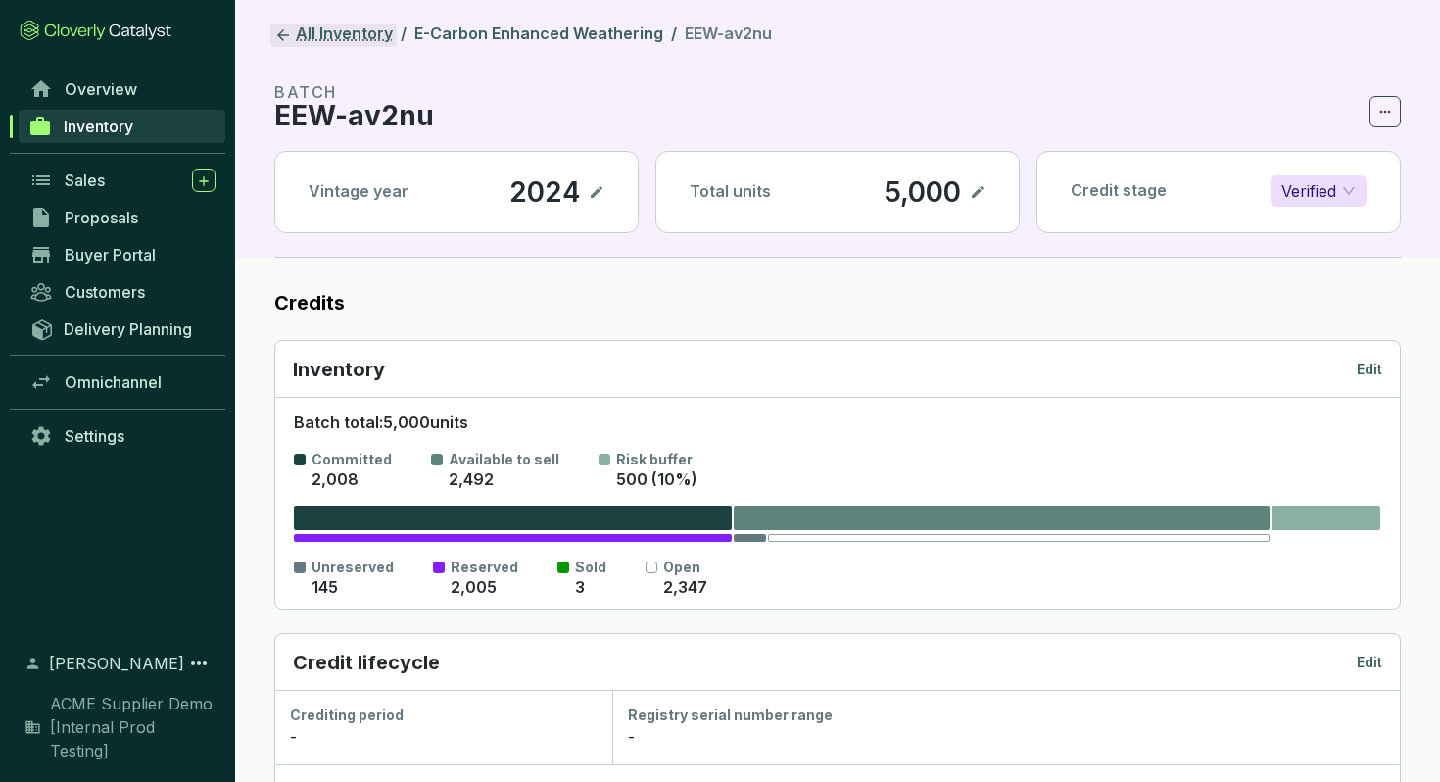
click at [302, 30] on link "All Inventory" at bounding box center [333, 36] width 126 height 24
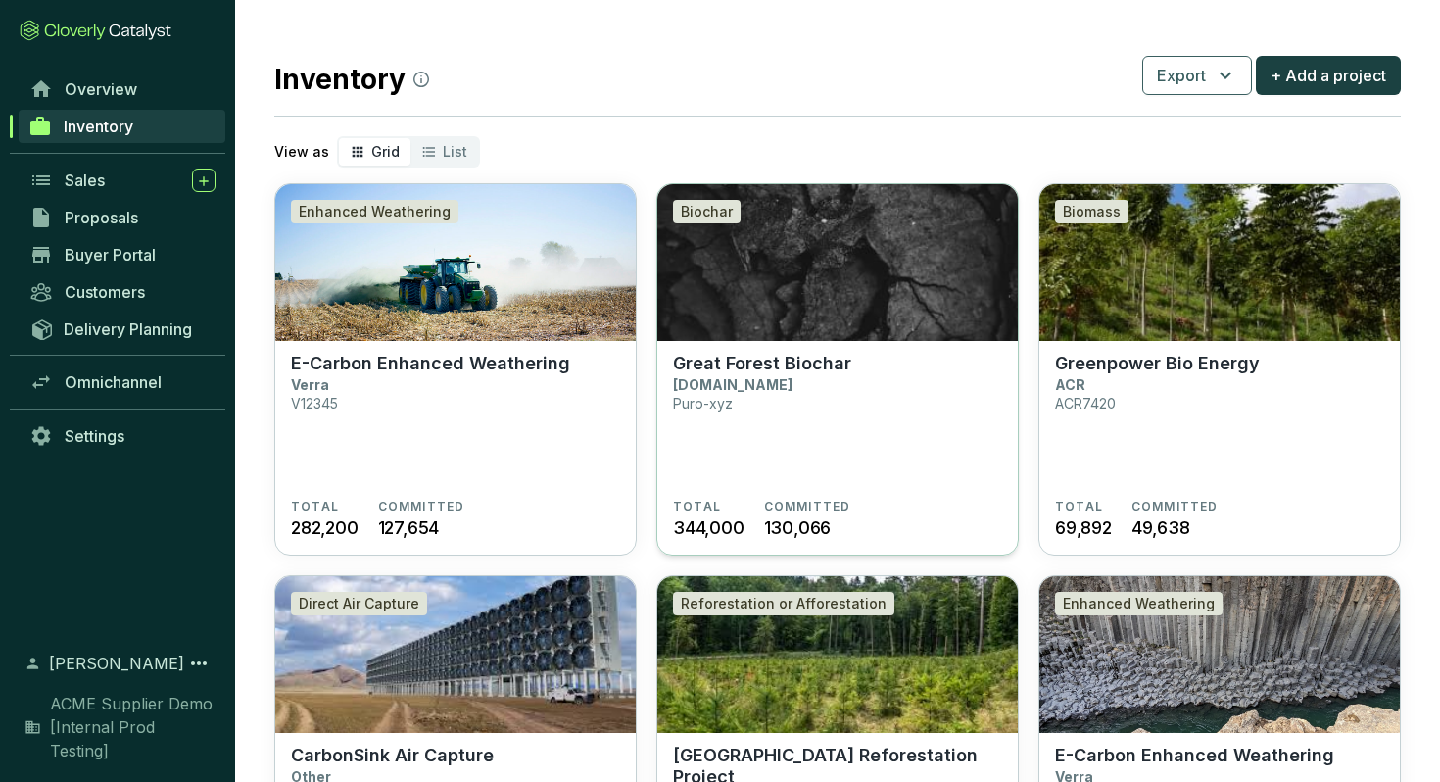
click at [778, 316] on img at bounding box center [837, 262] width 360 height 157
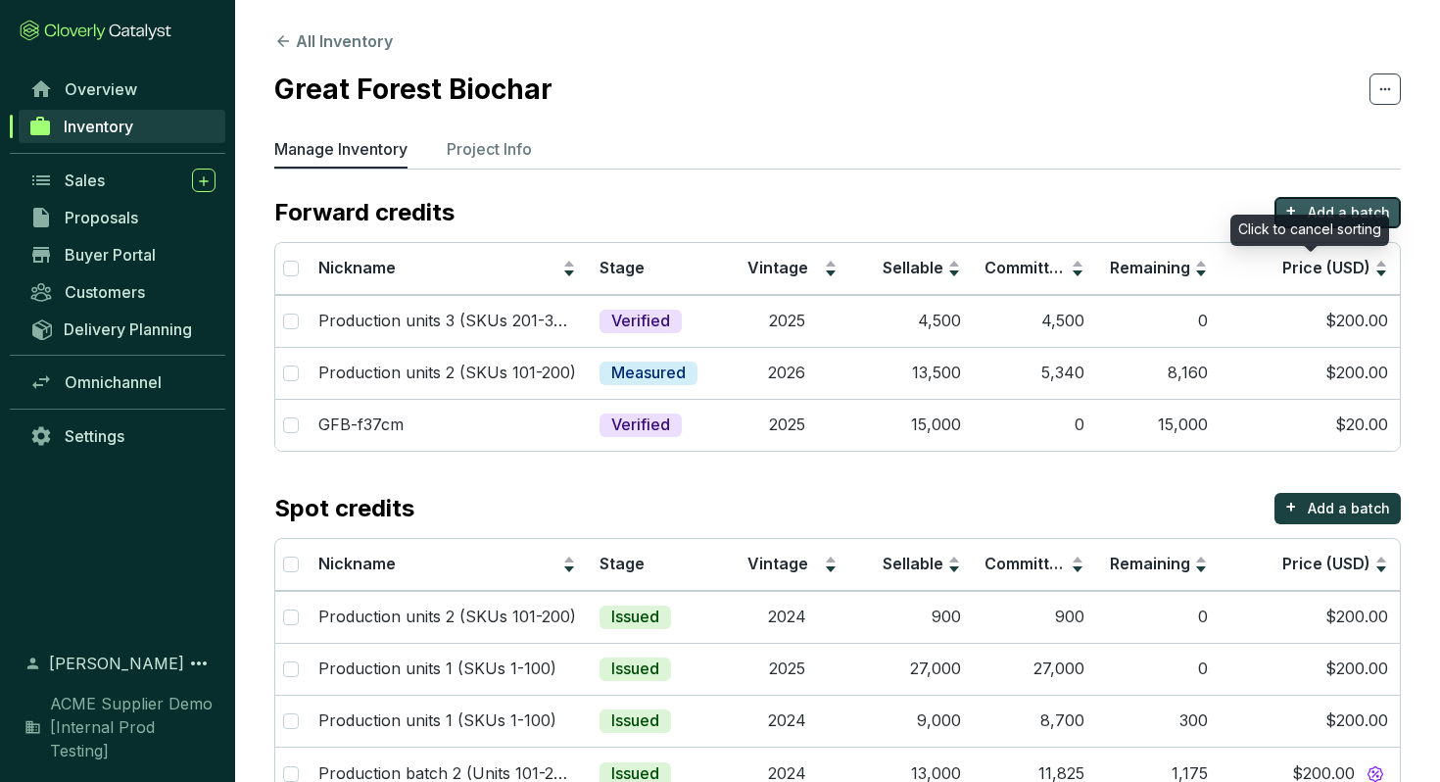
click at [1381, 212] on p "Add a batch" at bounding box center [1349, 213] width 82 height 20
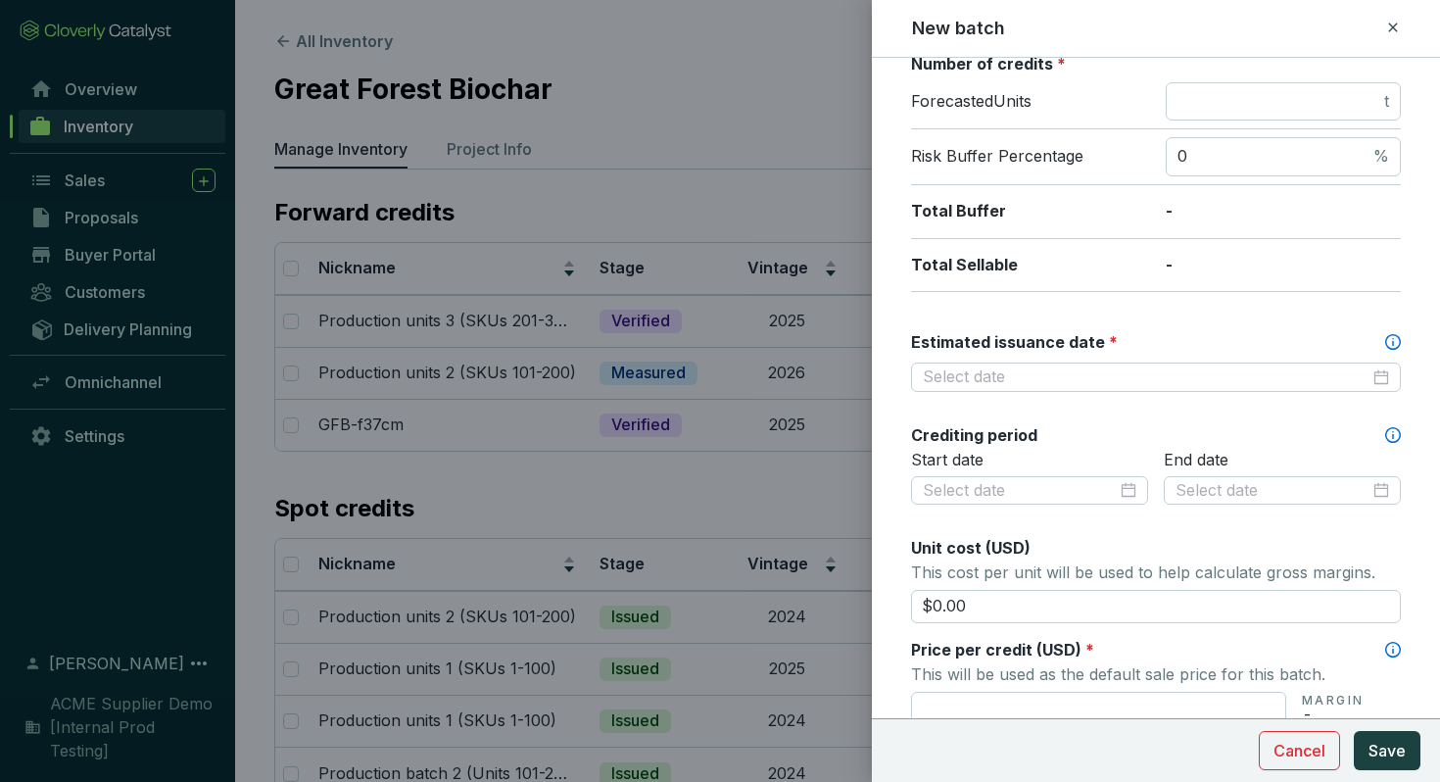
scroll to position [368, 0]
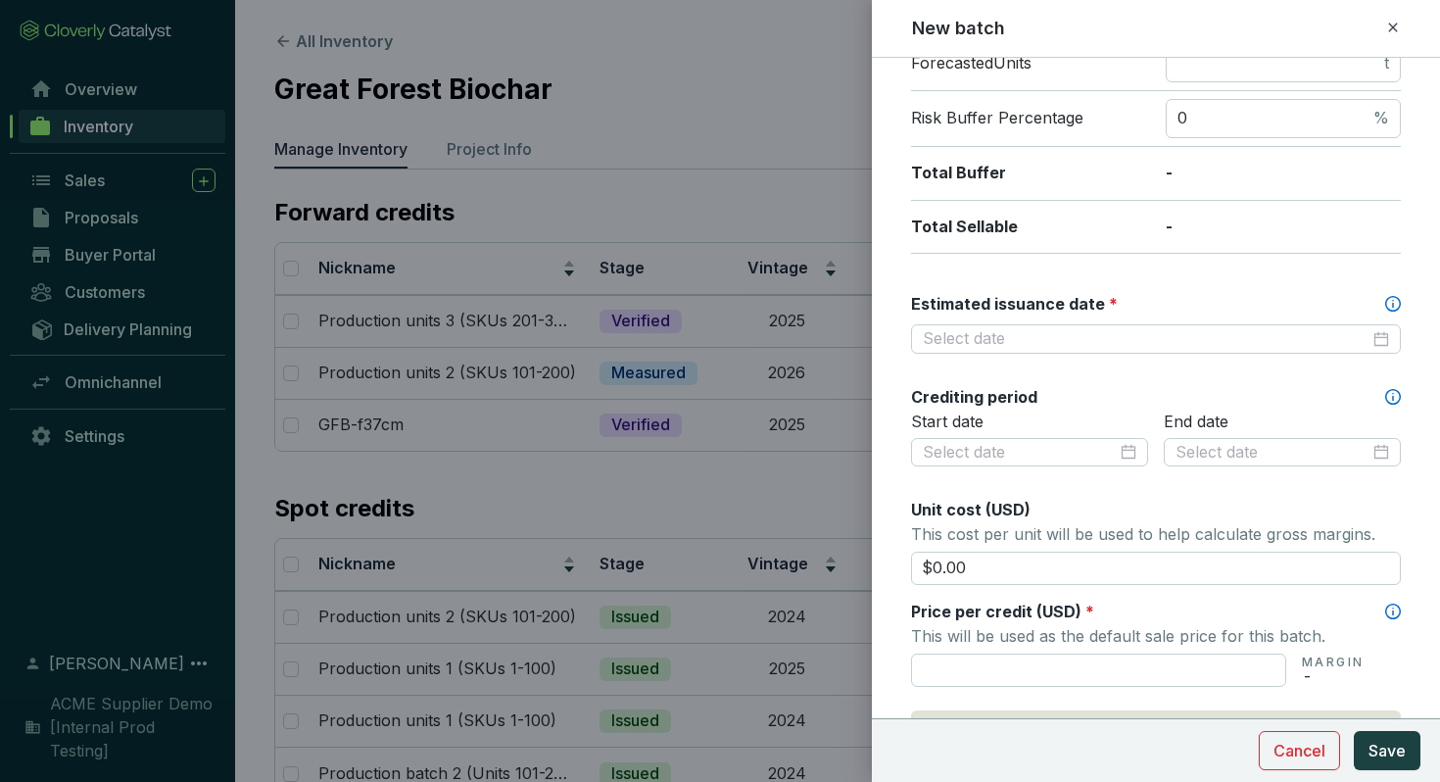
click at [1392, 22] on icon at bounding box center [1393, 28] width 16 height 24
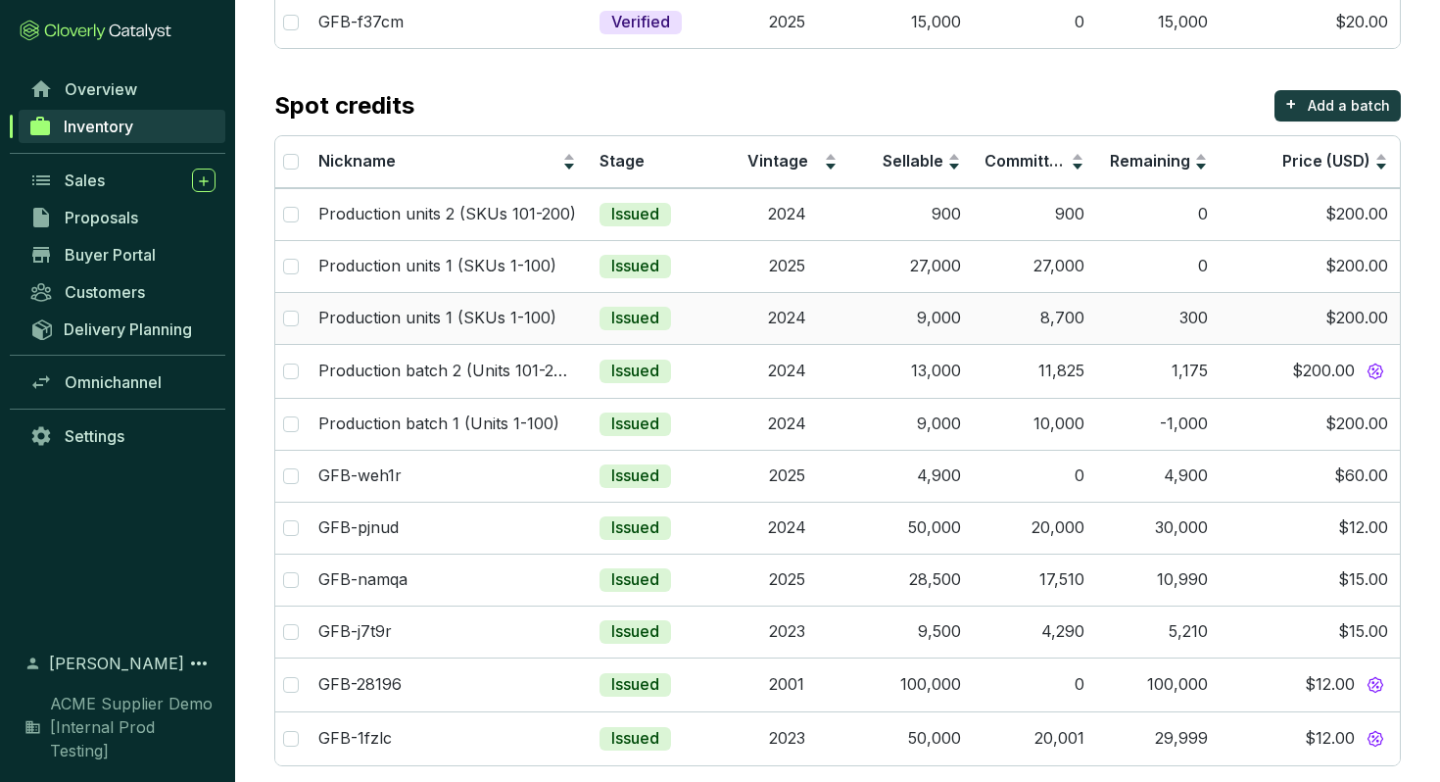
scroll to position [424, 0]
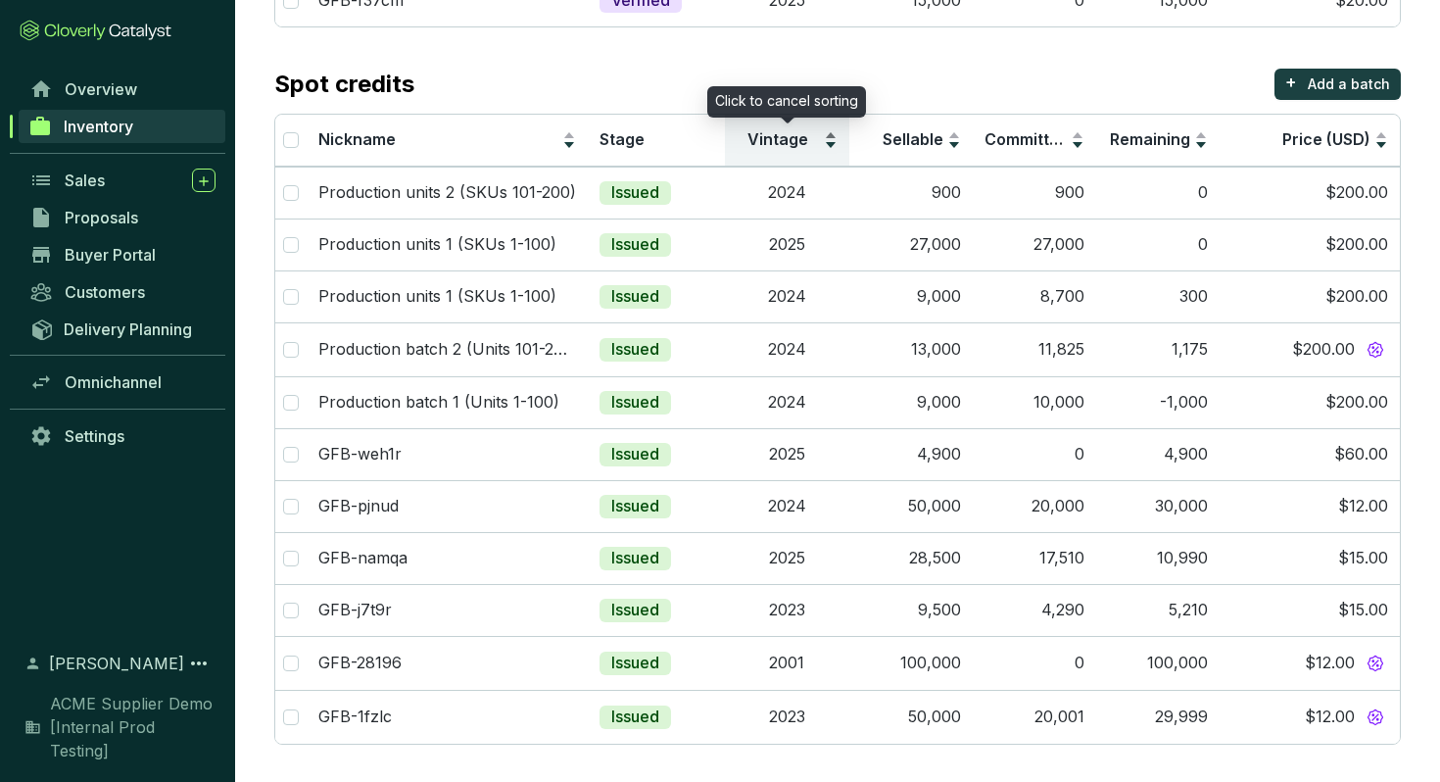
click at [829, 133] on div "Vintage" at bounding box center [787, 140] width 100 height 24
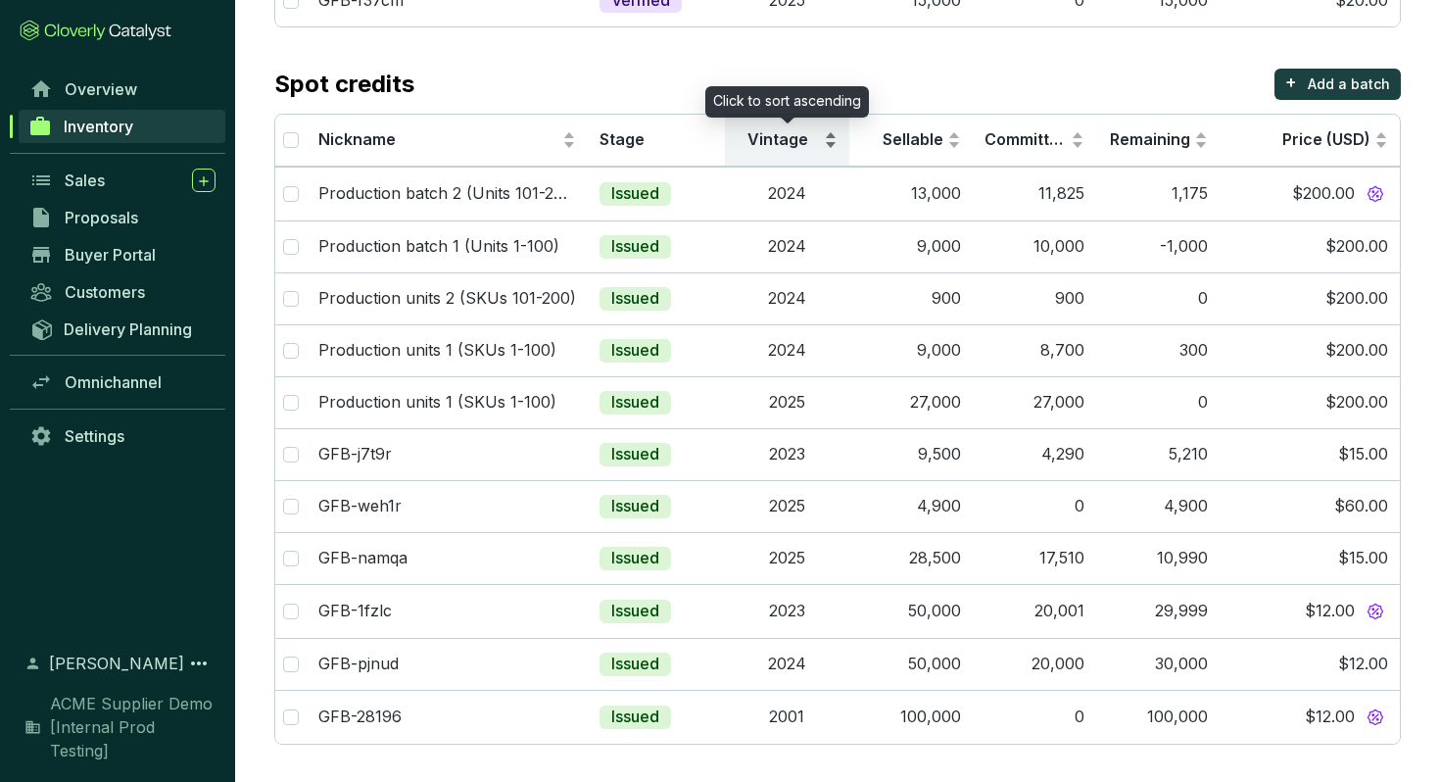
click at [829, 133] on div "Vintage" at bounding box center [787, 140] width 100 height 24
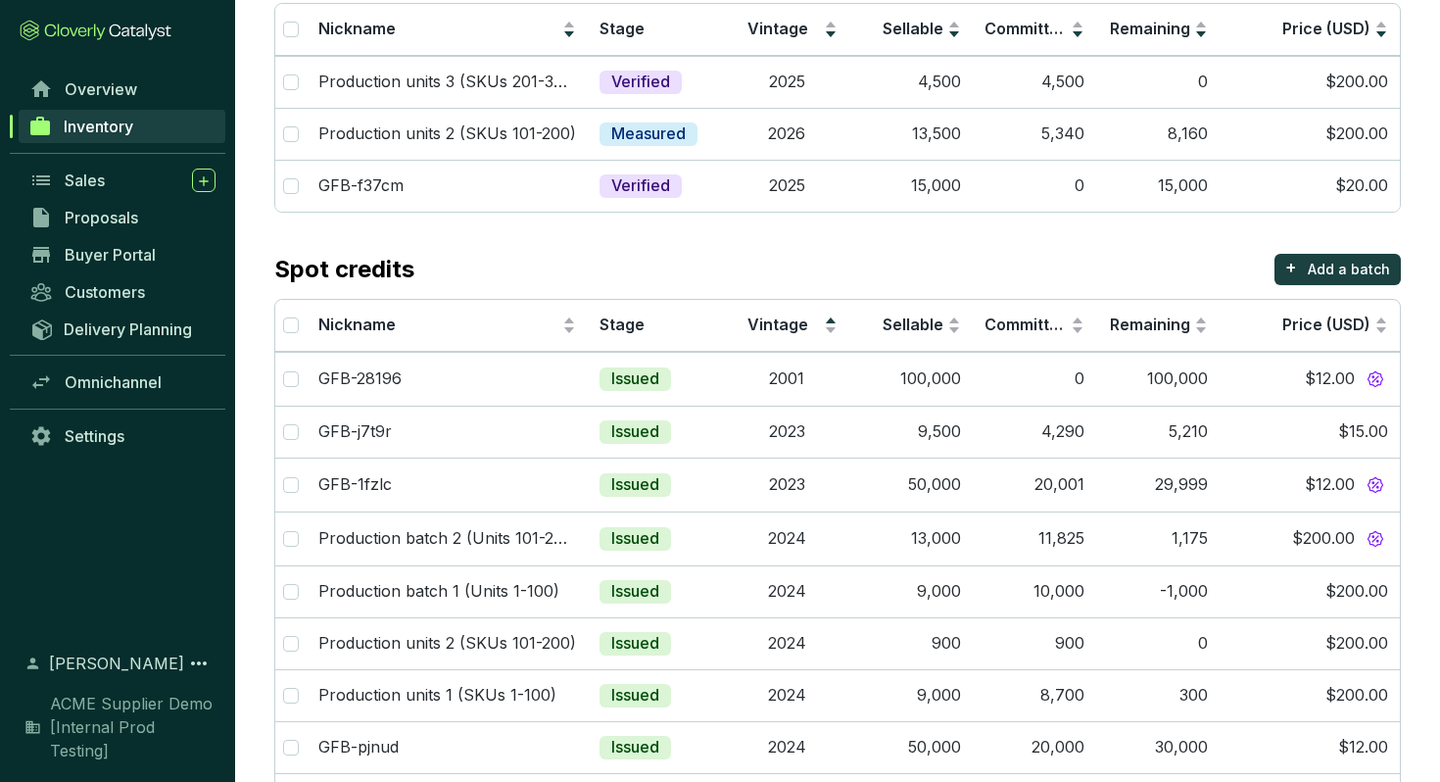
scroll to position [0, 0]
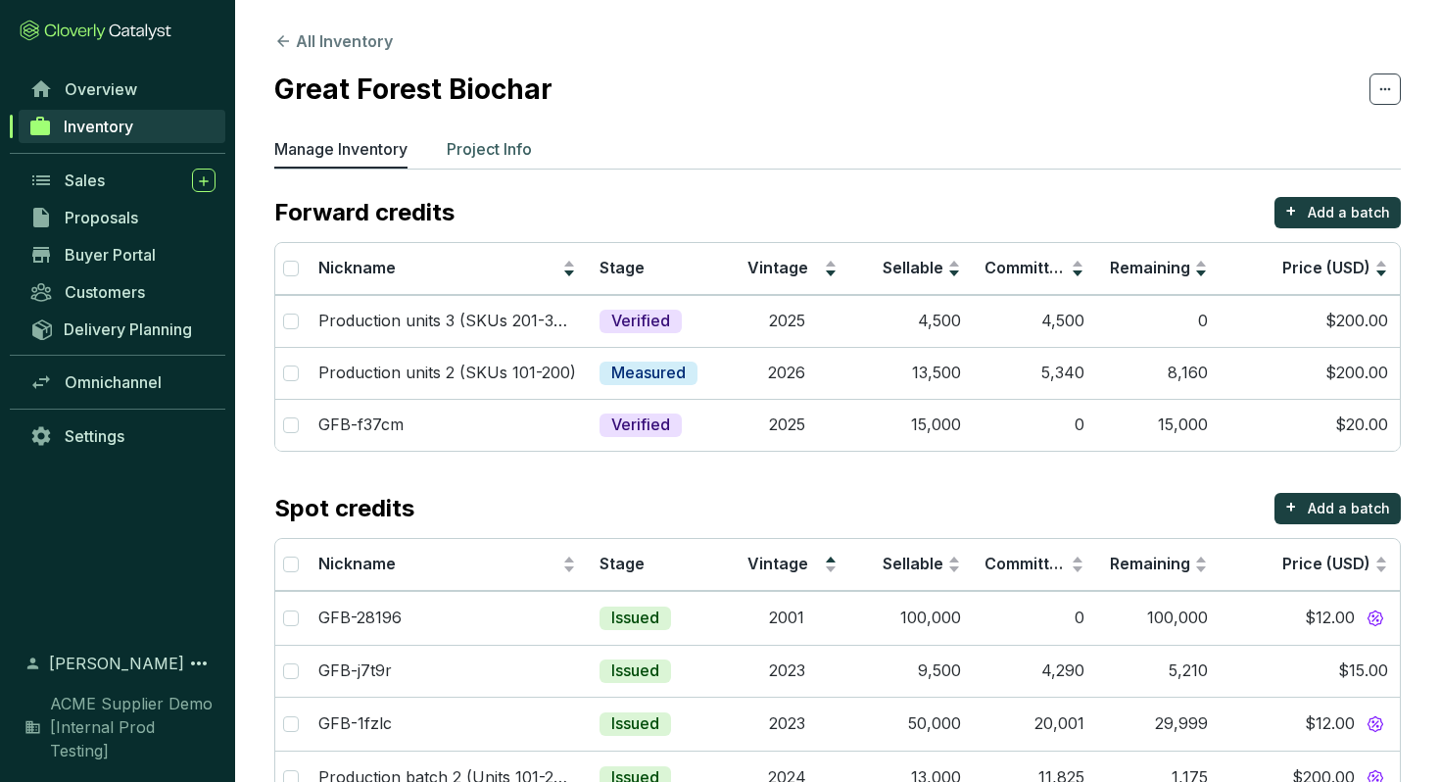
click at [479, 149] on p "Project Info" at bounding box center [489, 149] width 85 height 24
